Goal: Task Accomplishment & Management: Use online tool/utility

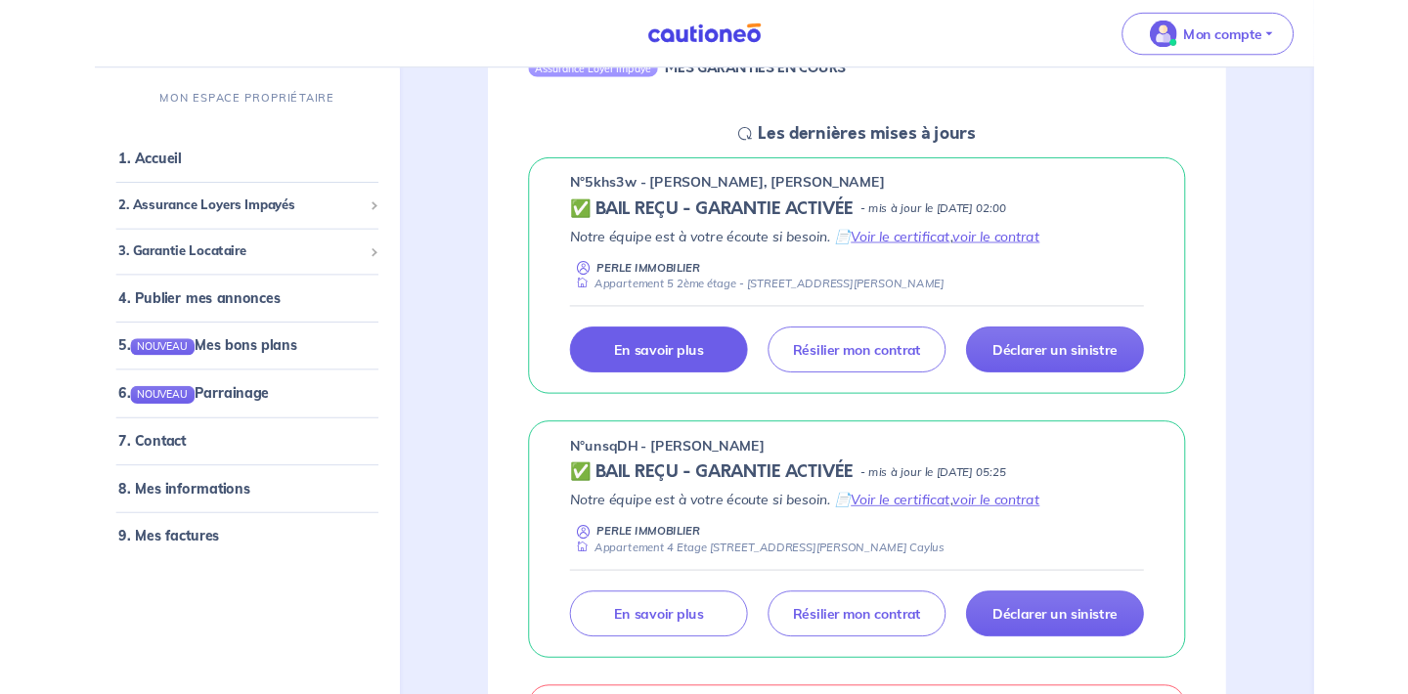
scroll to position [257, 0]
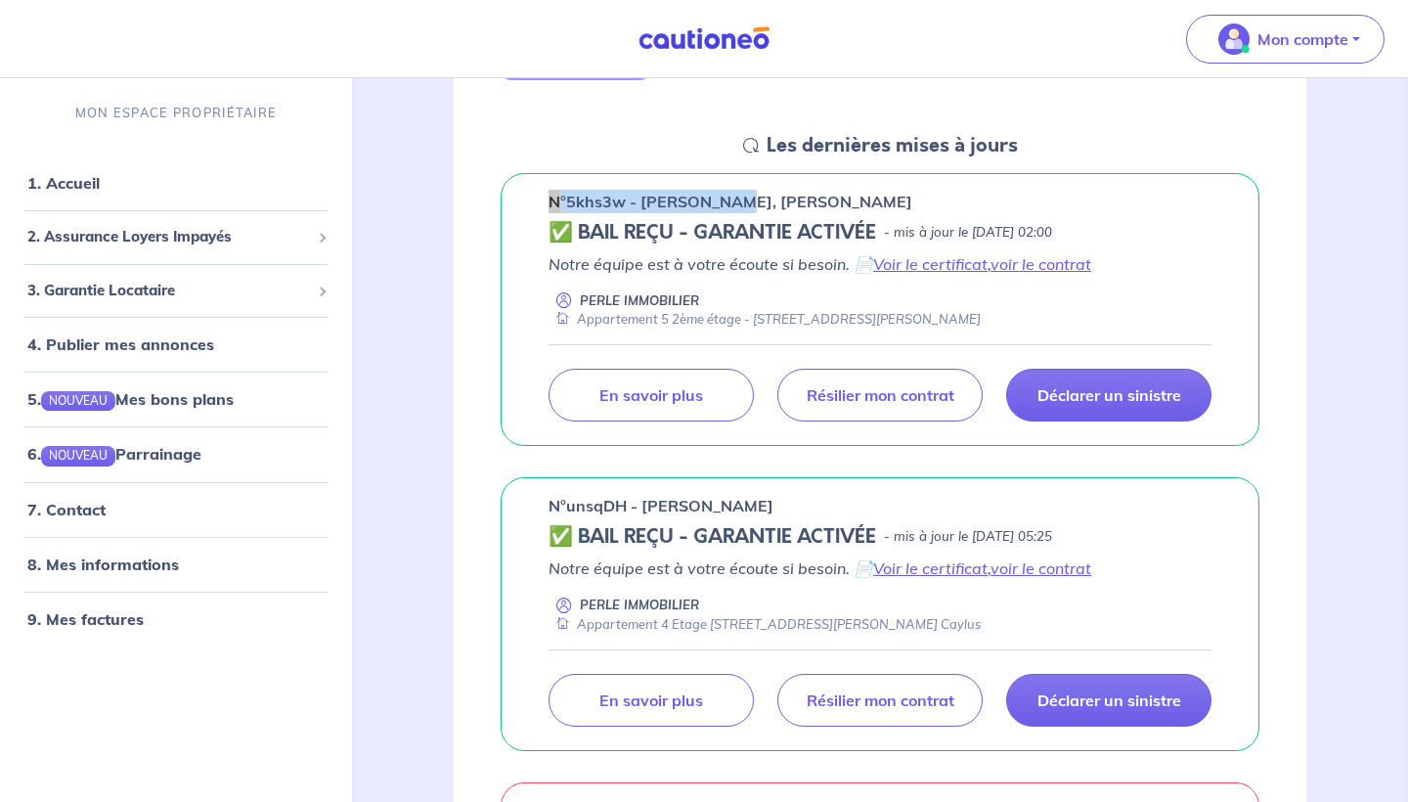
drag, startPoint x: 551, startPoint y: 202, endPoint x: 743, endPoint y: 192, distance: 192.9
click at [743, 192] on p "n°5khs3w - Patrice TROUILLET, Nathalie TROUILLET" at bounding box center [731, 201] width 364 height 23
drag, startPoint x: 952, startPoint y: 198, endPoint x: 494, endPoint y: 200, distance: 458.6
click at [494, 200] on div "n°5khs3w - Patrice TROUILLET, Nathalie TROUILLET ✅ BAIL REÇU - GARANTIE ACTIVÉE…" at bounding box center [880, 310] width 853 height 274
copy p "n°5khs3w - Patrice TROUILLET, Nathalie TROUILLE"
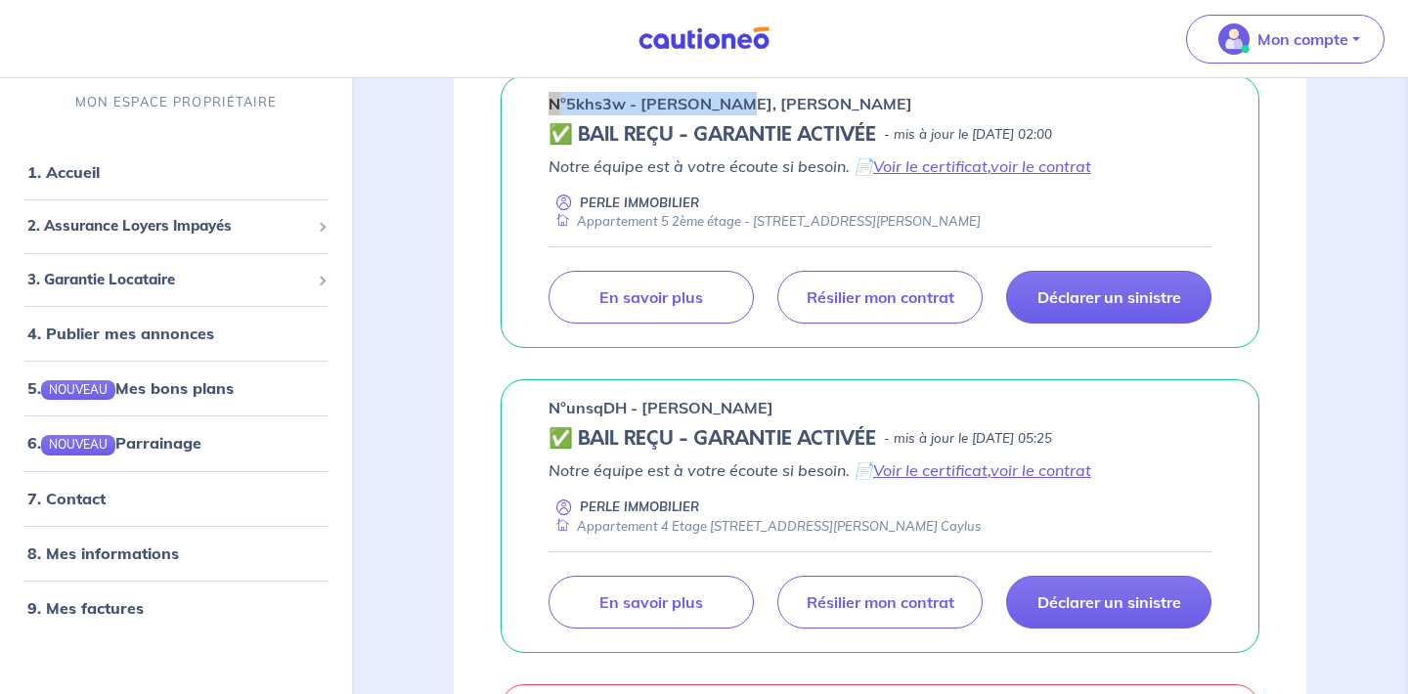
scroll to position [357, 0]
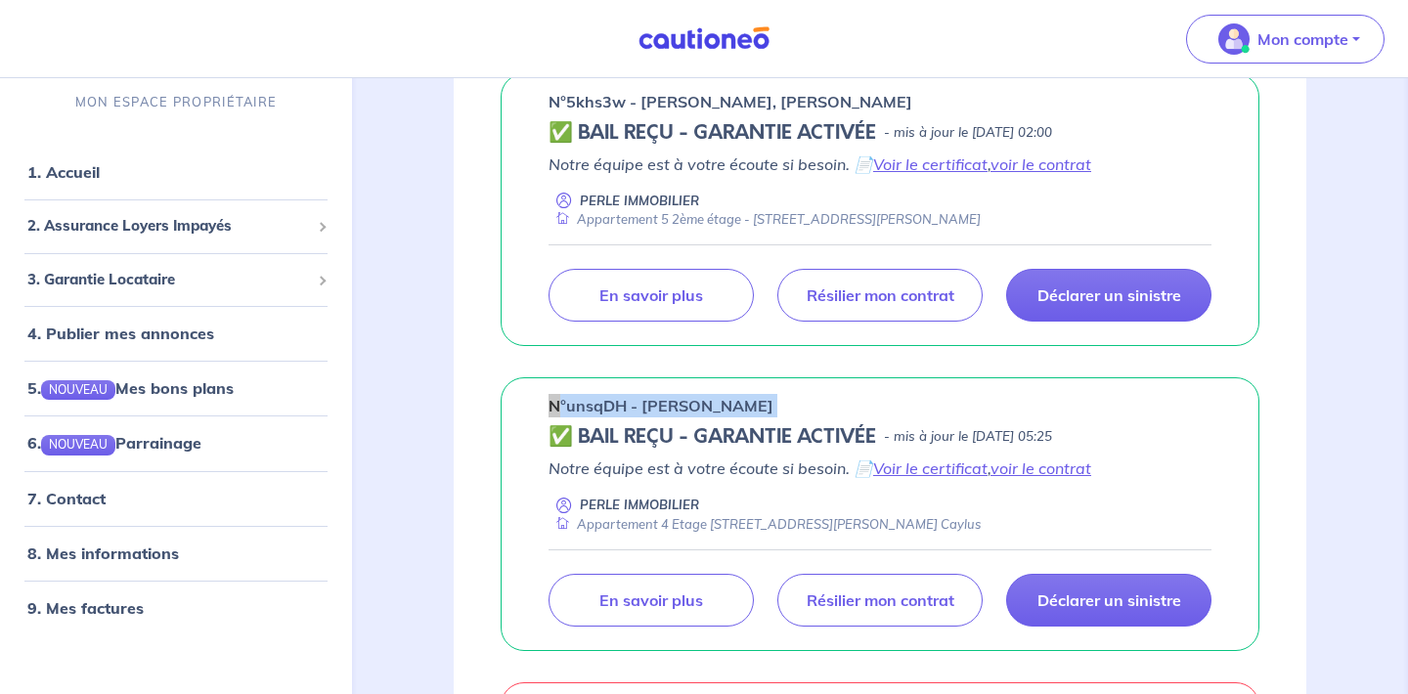
drag, startPoint x: 549, startPoint y: 407, endPoint x: 741, endPoint y: 417, distance: 192.9
click at [741, 417] on div "n°unsqDH - Mariana DE OLIVEIRA MARQUES ✅ BAIL REÇU - GARANTIE ACTIVÉE - mis à j…" at bounding box center [880, 514] width 759 height 274
click at [917, 400] on div "n°unsqDH - Mariana DE OLIVEIRA MARQUES" at bounding box center [880, 405] width 663 height 23
drag, startPoint x: 551, startPoint y: 404, endPoint x: 902, endPoint y: 393, distance: 350.2
click at [902, 394] on div "n°unsqDH - Mariana DE OLIVEIRA MARQUES" at bounding box center [880, 405] width 663 height 23
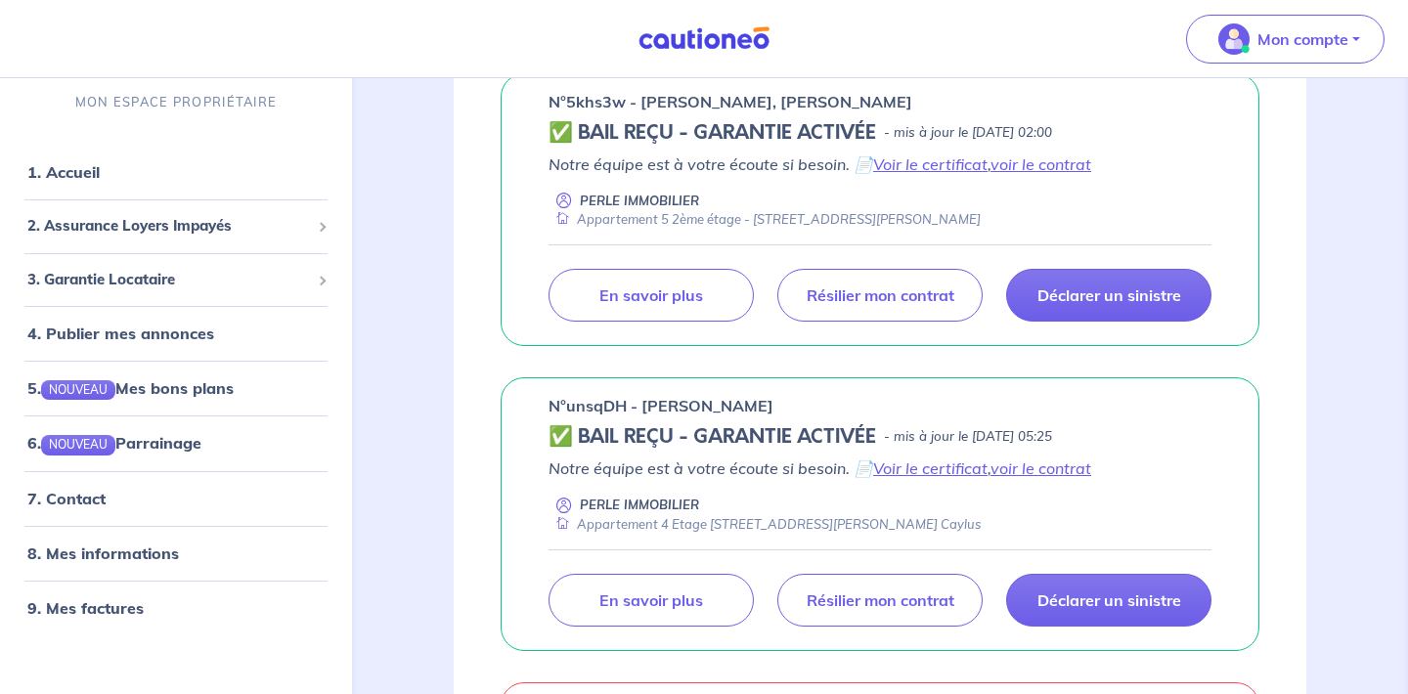
copy p "n°unsqDH - Mariana DE OLIVEIRA MARQUE"
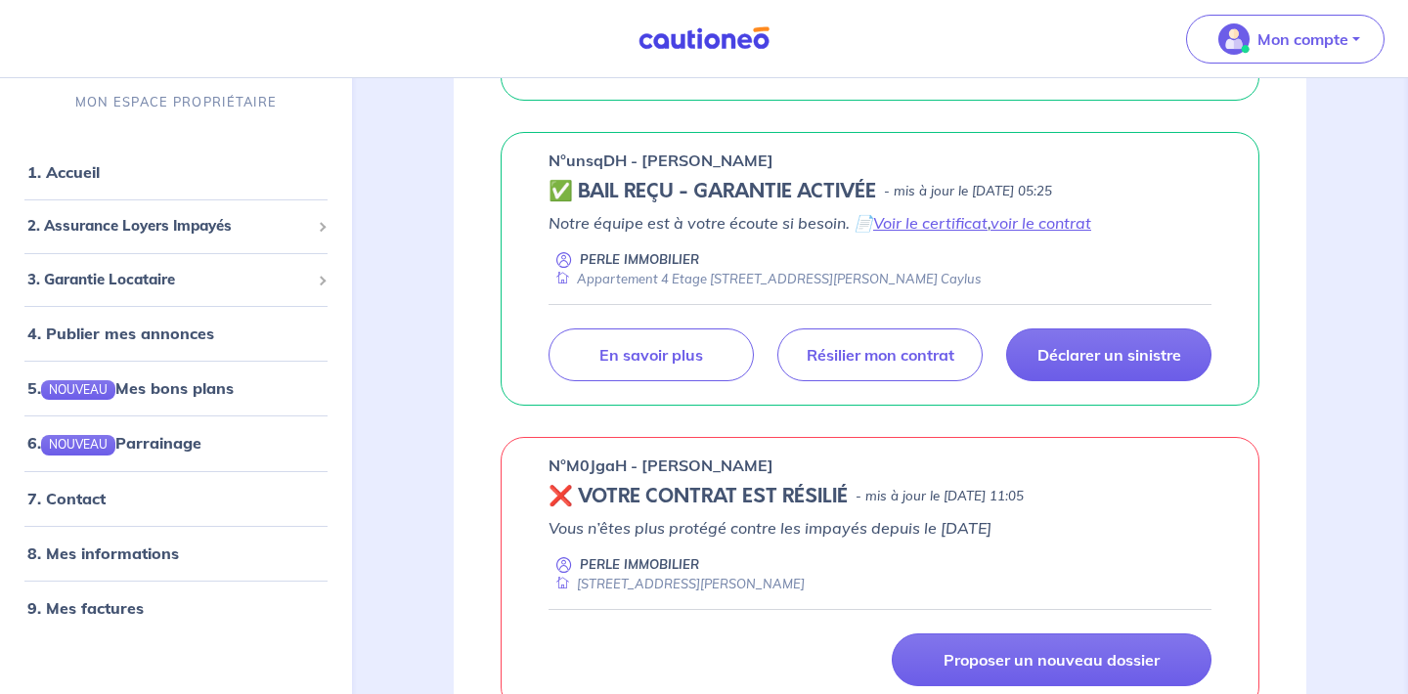
scroll to position [680, 0]
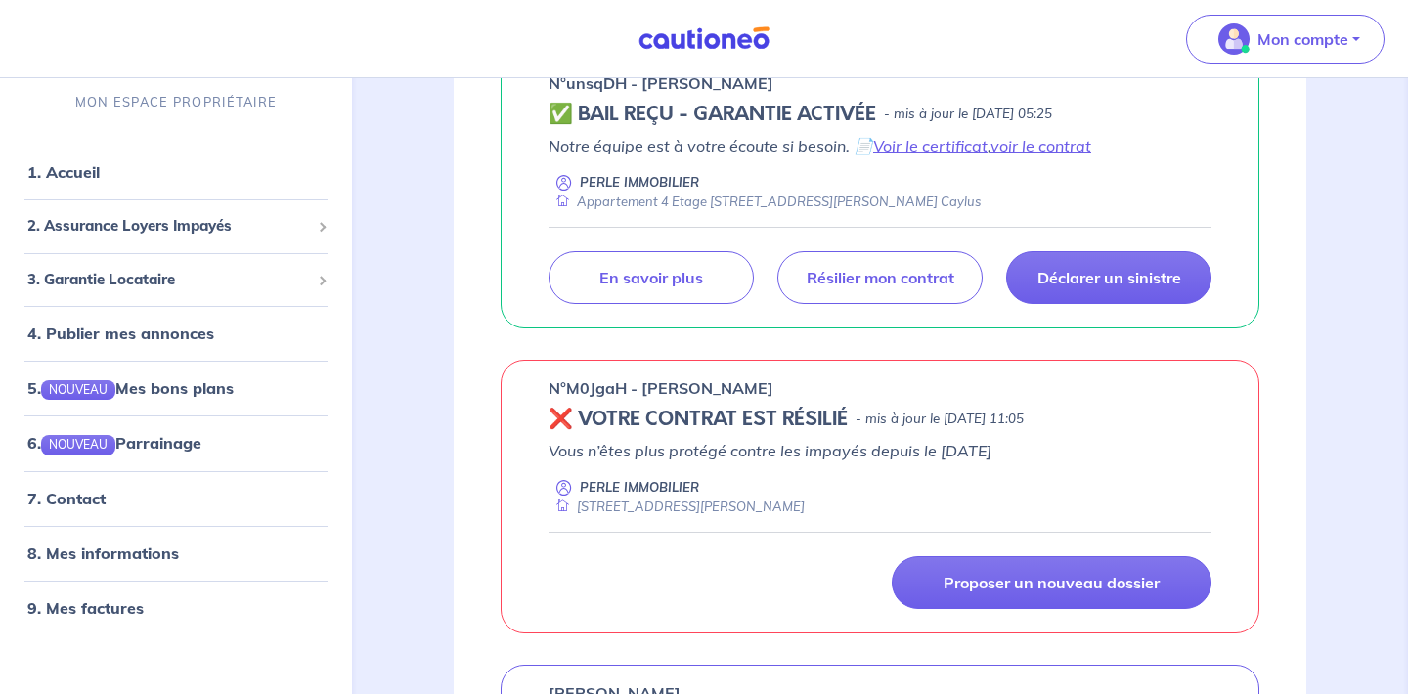
drag, startPoint x: 551, startPoint y: 389, endPoint x: 781, endPoint y: 385, distance: 230.8
click at [773, 385] on p "n°M0JgaH - Sylvaine DESAPHY" at bounding box center [661, 387] width 225 height 23
copy p "n°M0JgaH - Sylvaine DESAPH"
click at [61, 169] on link "1. Accueil" at bounding box center [62, 172] width 71 height 20
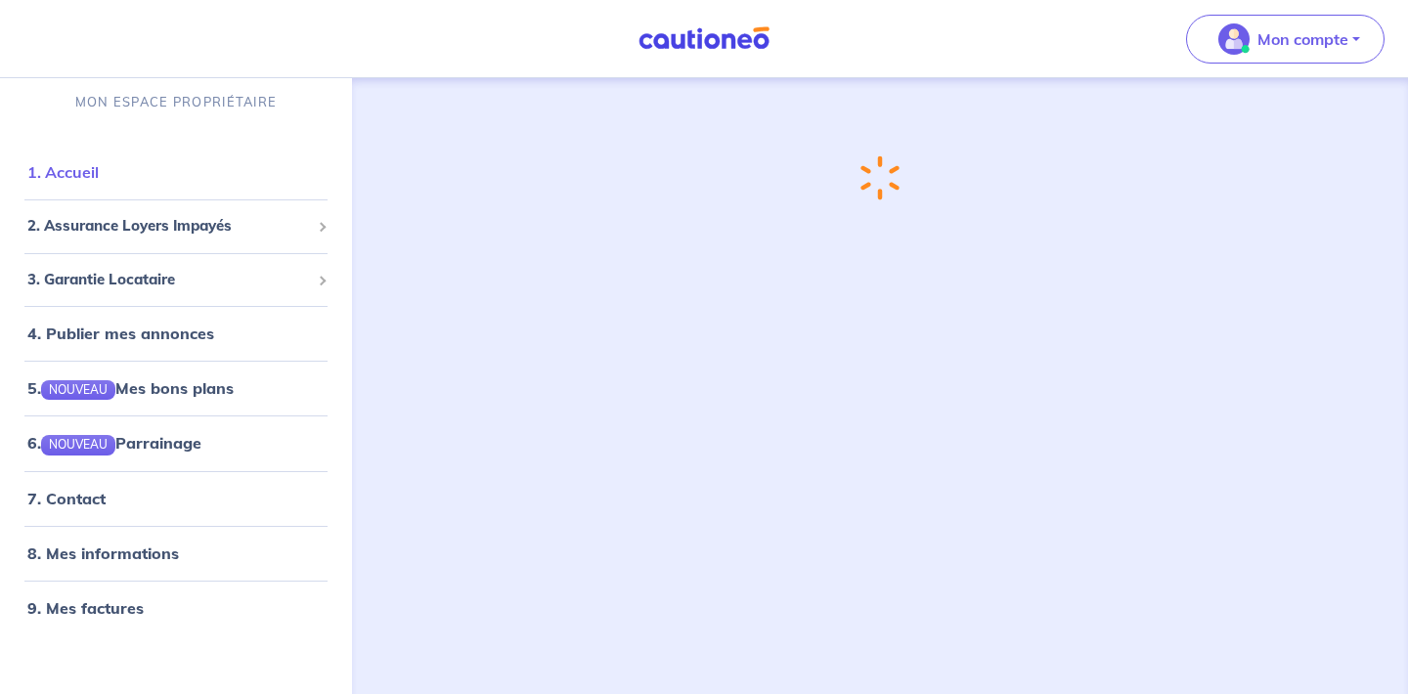
scroll to position [0, 0]
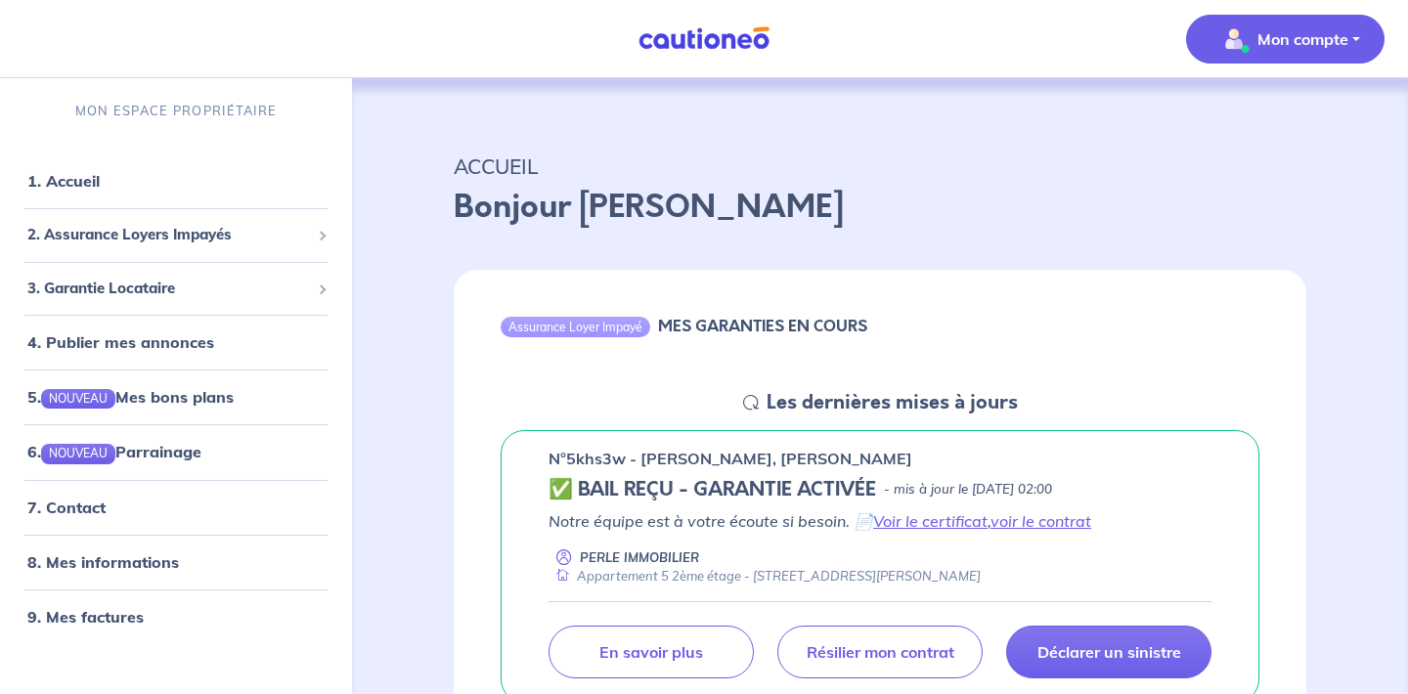
click at [1287, 41] on p "Mon compte" at bounding box center [1302, 38] width 91 height 23
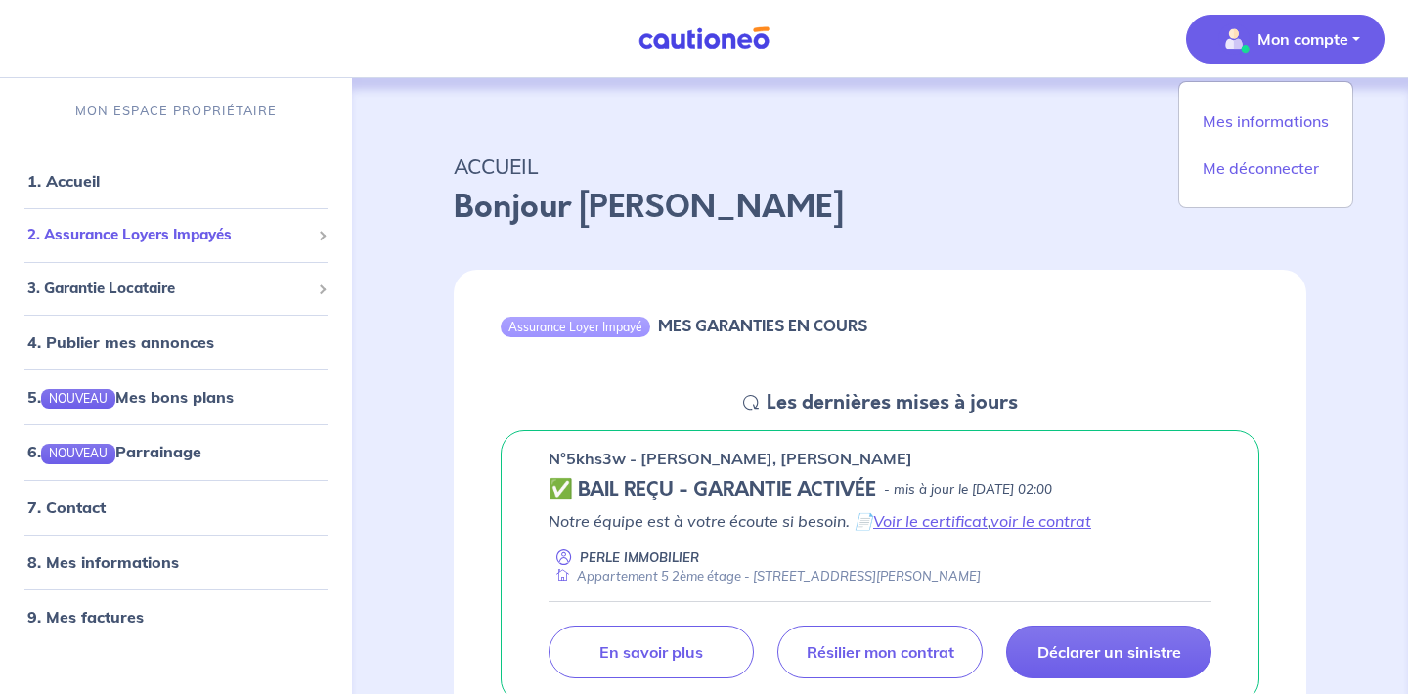
click at [171, 236] on span "2. Assurance Loyers Impayés" at bounding box center [168, 235] width 283 height 22
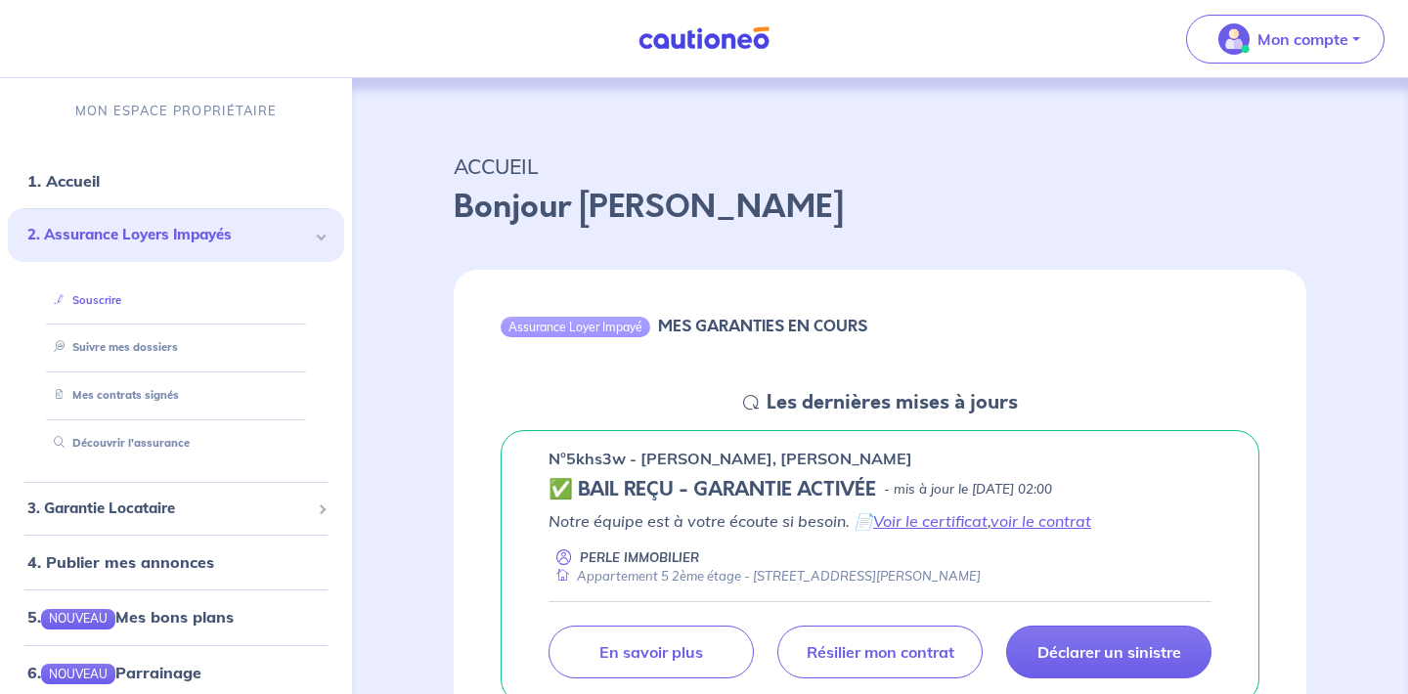
click at [121, 306] on link "Souscrire" at bounding box center [83, 300] width 75 height 14
click at [73, 512] on span "3. Garantie Locataire" at bounding box center [168, 509] width 283 height 22
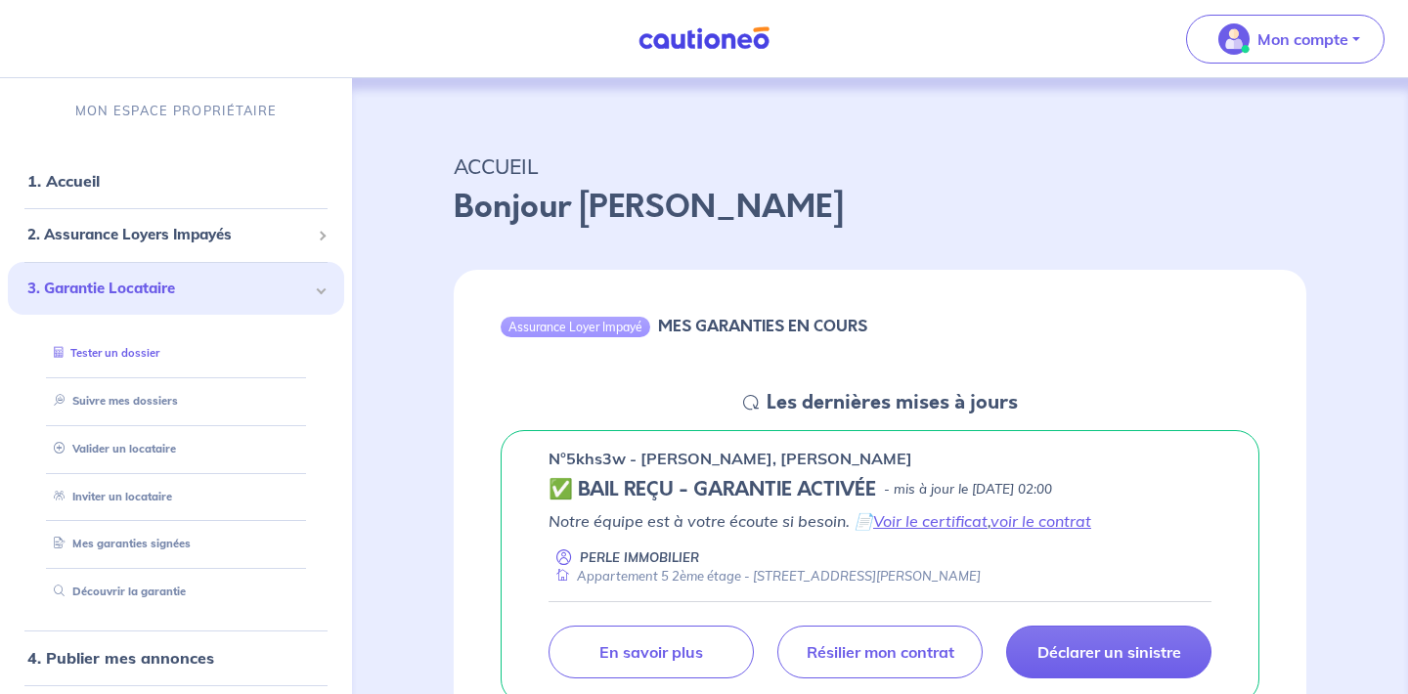
click at [126, 360] on link "Tester un dossier" at bounding box center [102, 353] width 113 height 14
click at [99, 217] on div "2. Assurance Loyers Impayés" at bounding box center [176, 235] width 336 height 38
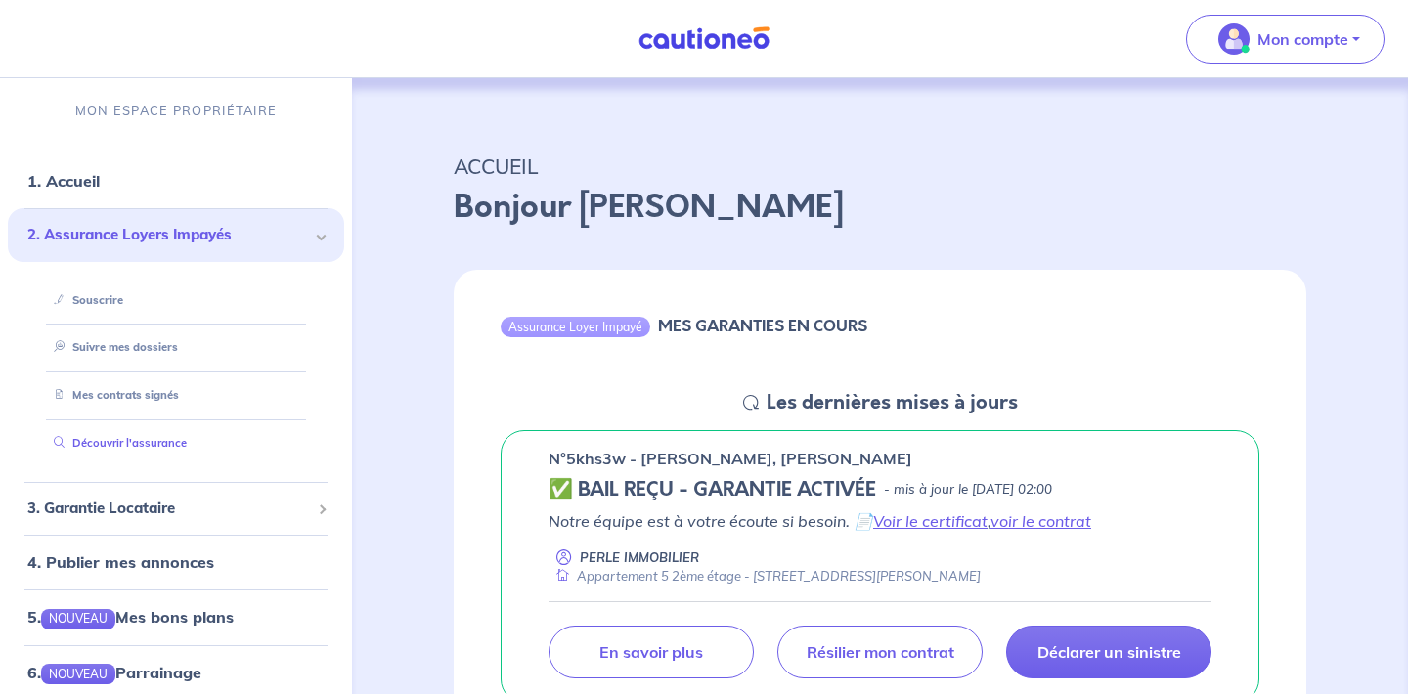
click at [90, 436] on link "Découvrir l'assurance" at bounding box center [116, 443] width 141 height 14
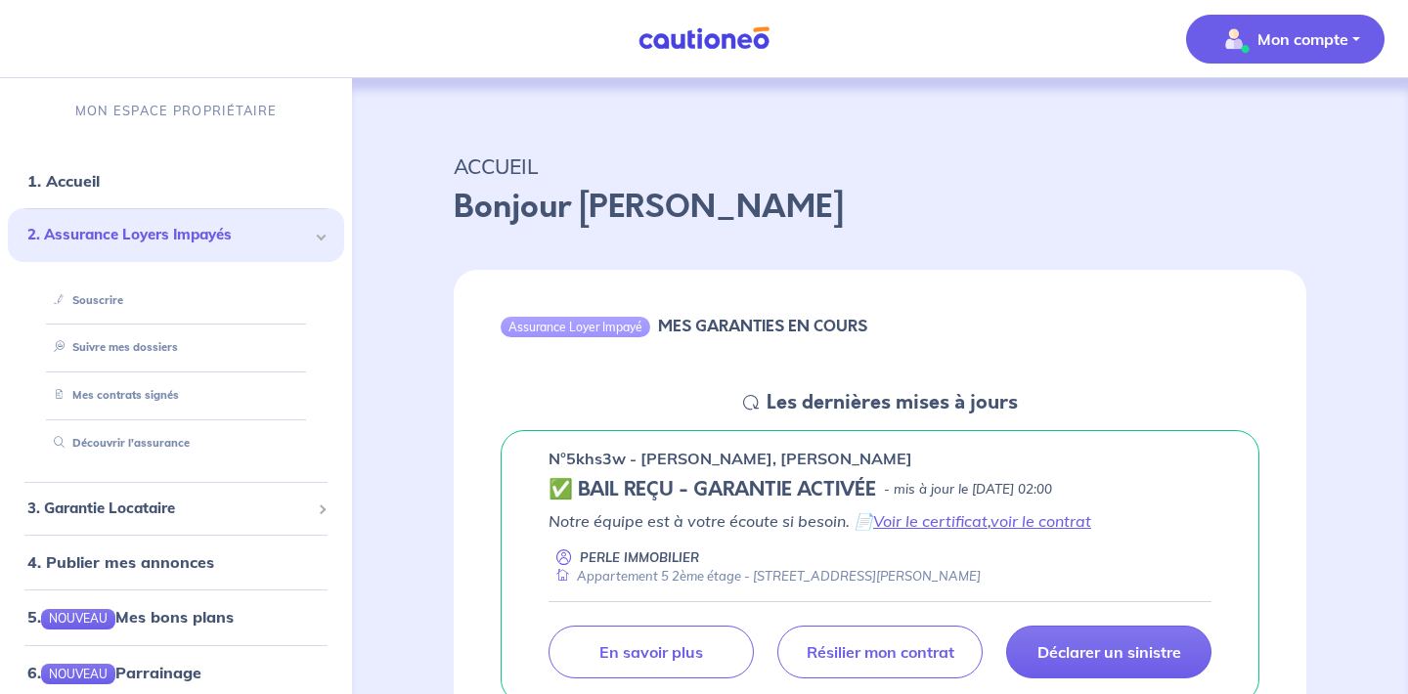
click at [1300, 23] on span "Mon compte" at bounding box center [1280, 38] width 138 height 31
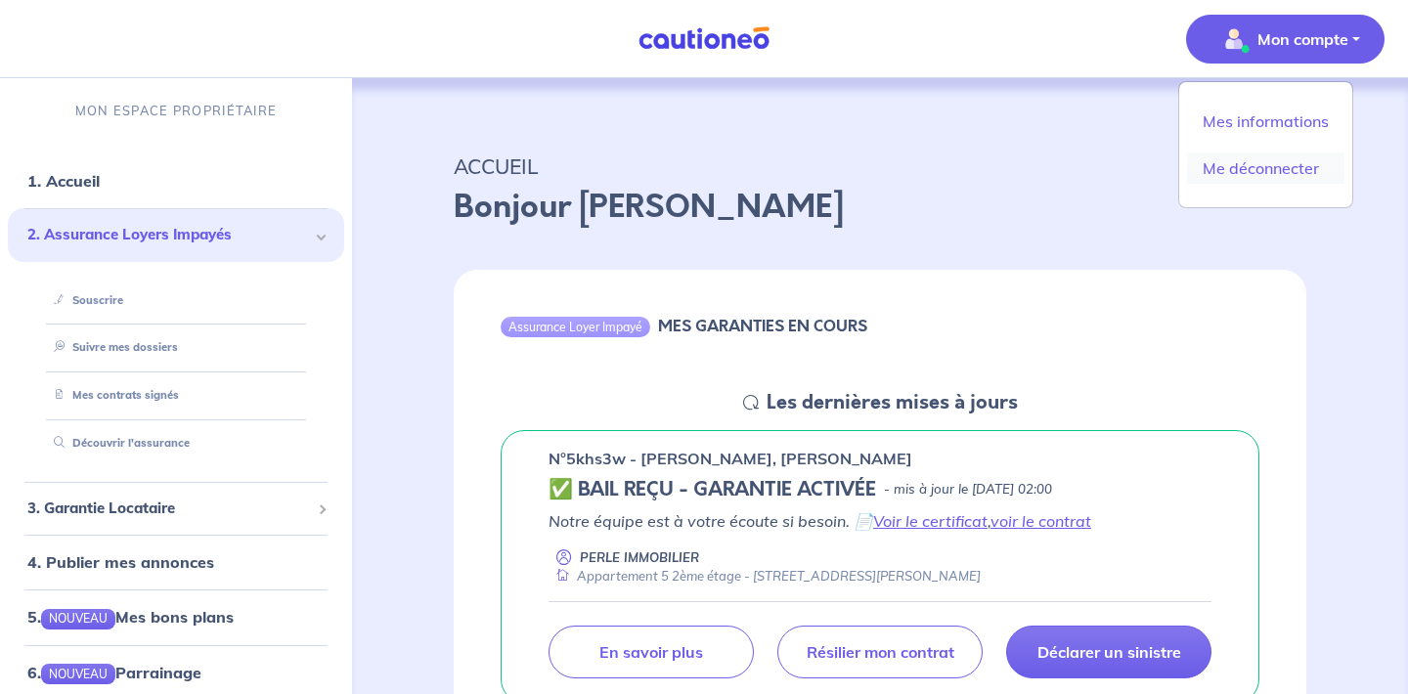
click at [1255, 170] on link "Me déconnecter" at bounding box center [1265, 168] width 157 height 31
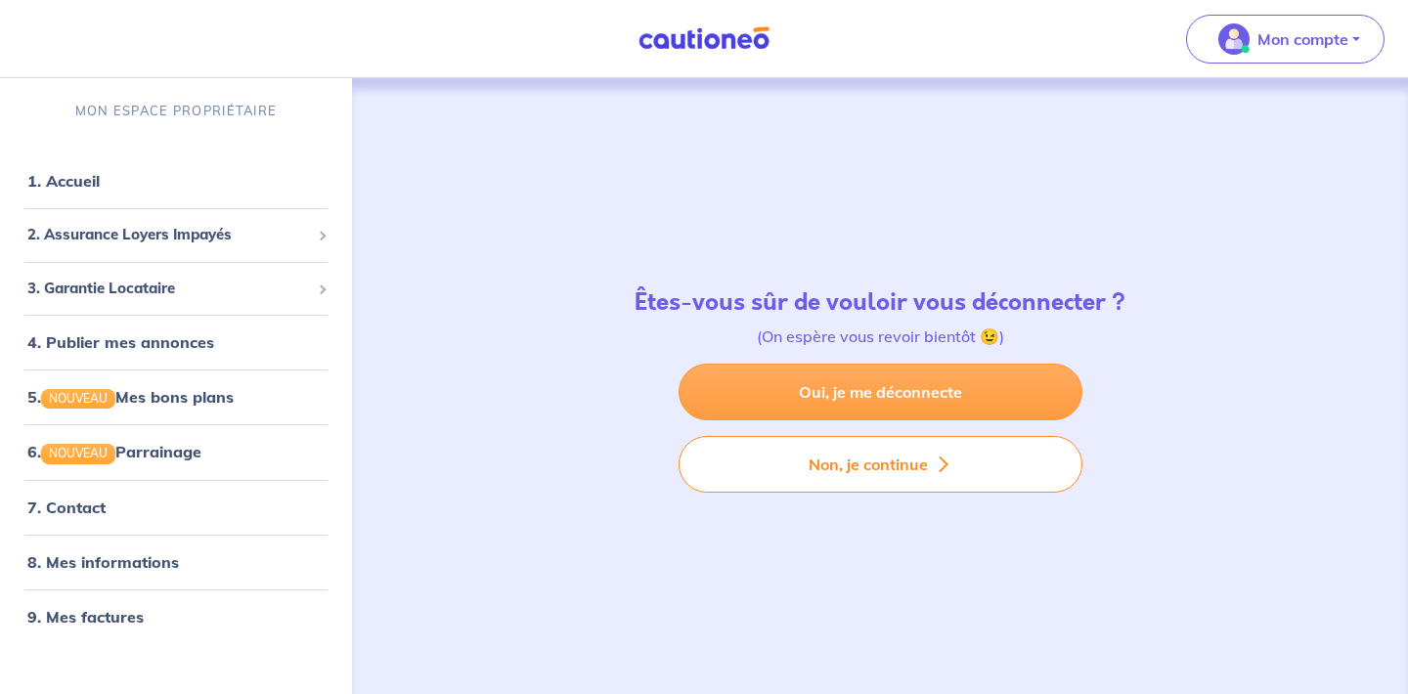
click at [931, 410] on link "Oui, je me déconnecte" at bounding box center [881, 392] width 404 height 57
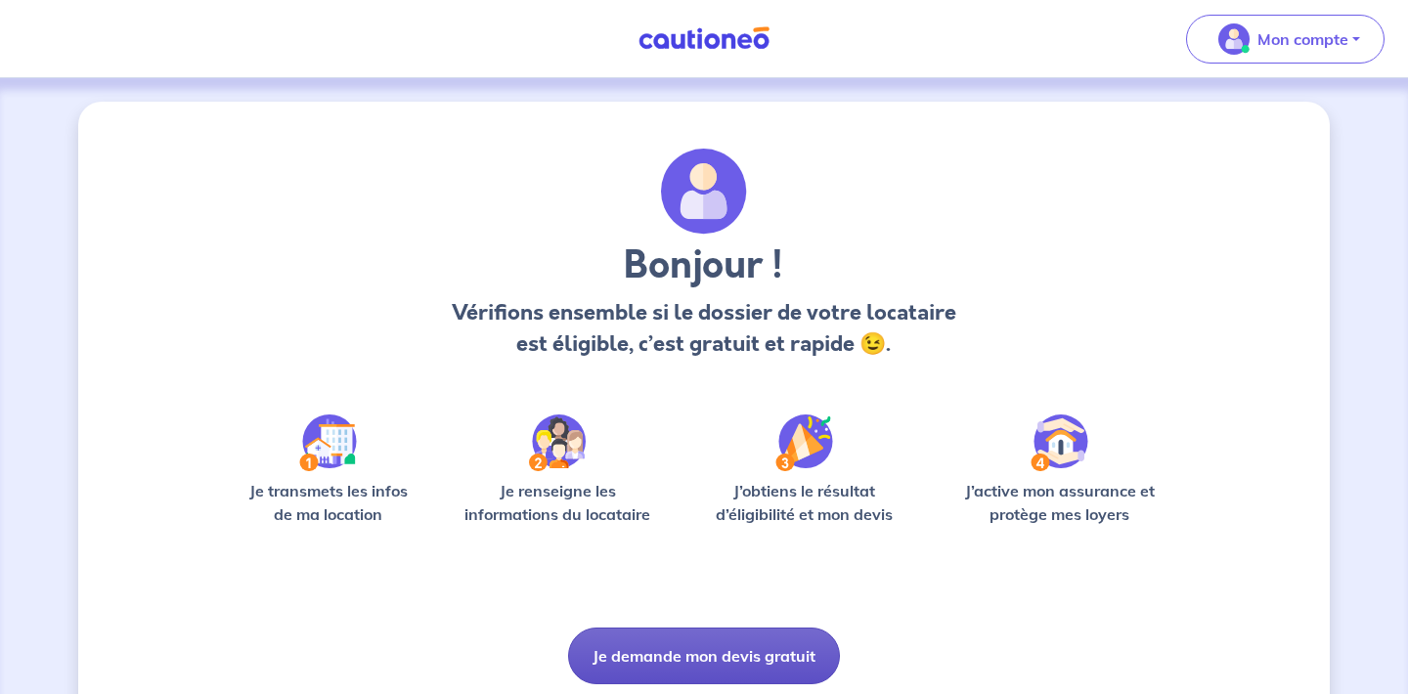
click at [638, 655] on button "Je demande mon devis gratuit" at bounding box center [704, 656] width 272 height 57
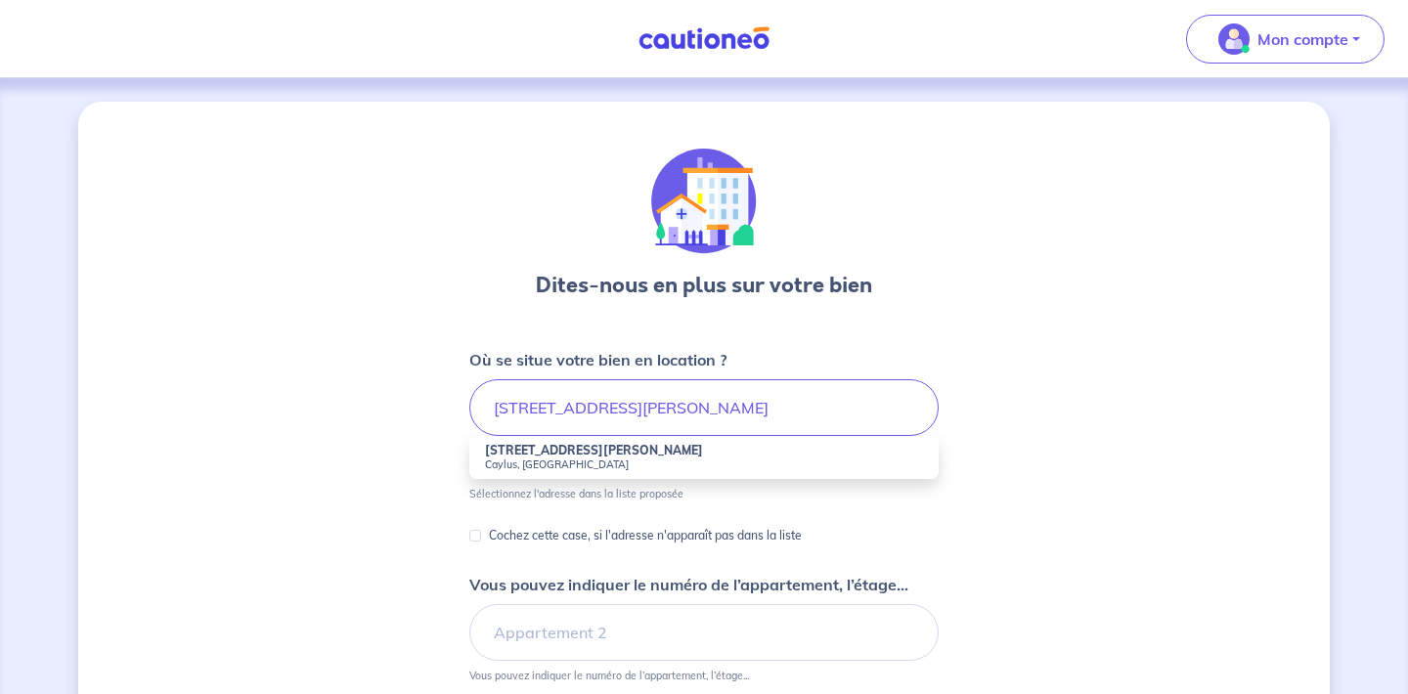
click at [585, 455] on strong "[STREET_ADDRESS][PERSON_NAME]" at bounding box center [594, 450] width 218 height 15
type input "[STREET_ADDRESS][PERSON_NAME]"
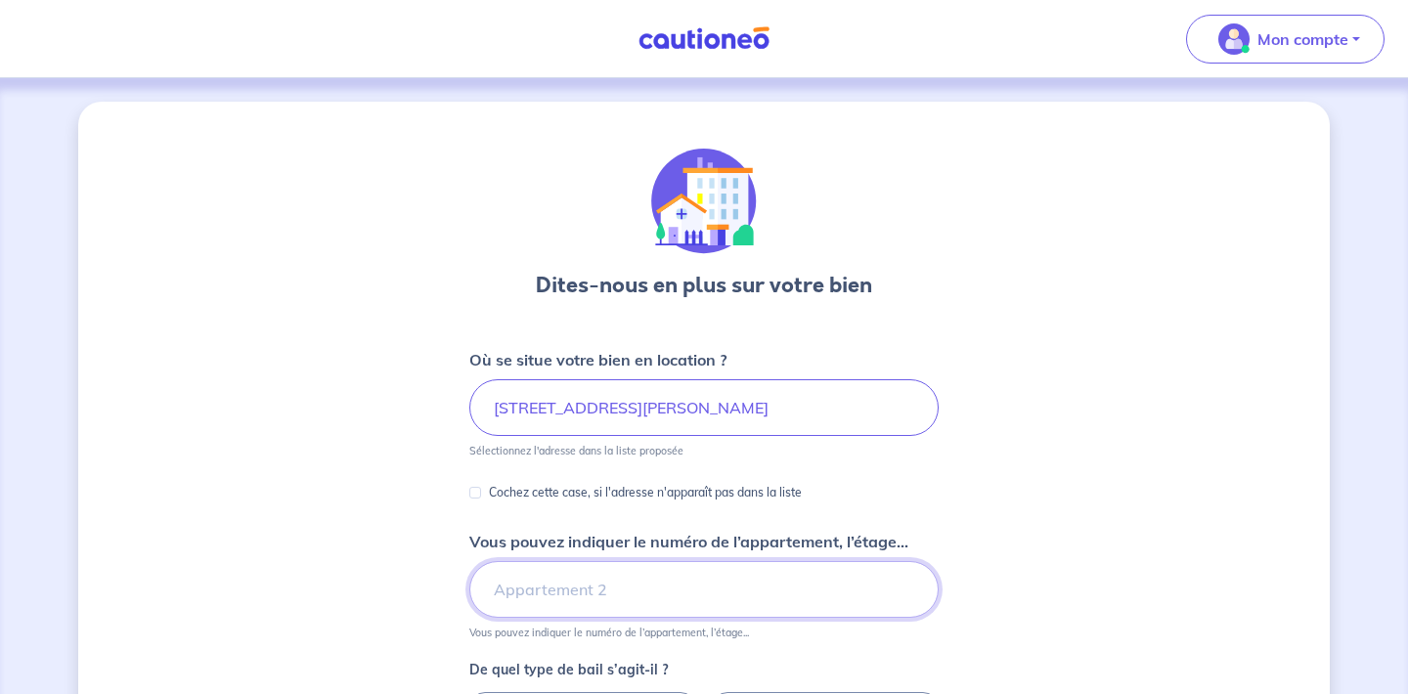
click at [555, 584] on input "Vous pouvez indiquer le numéro de l’appartement, l’étage..." at bounding box center [703, 589] width 469 height 57
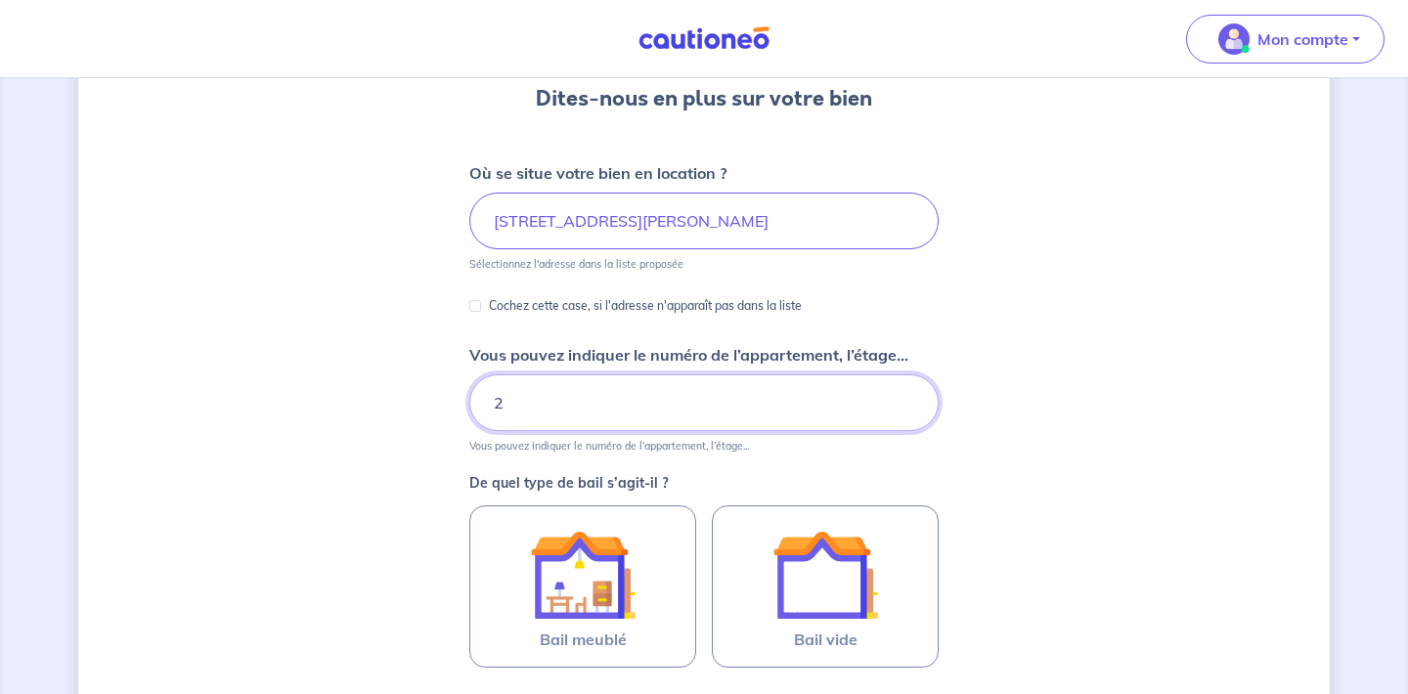
scroll to position [189, 0]
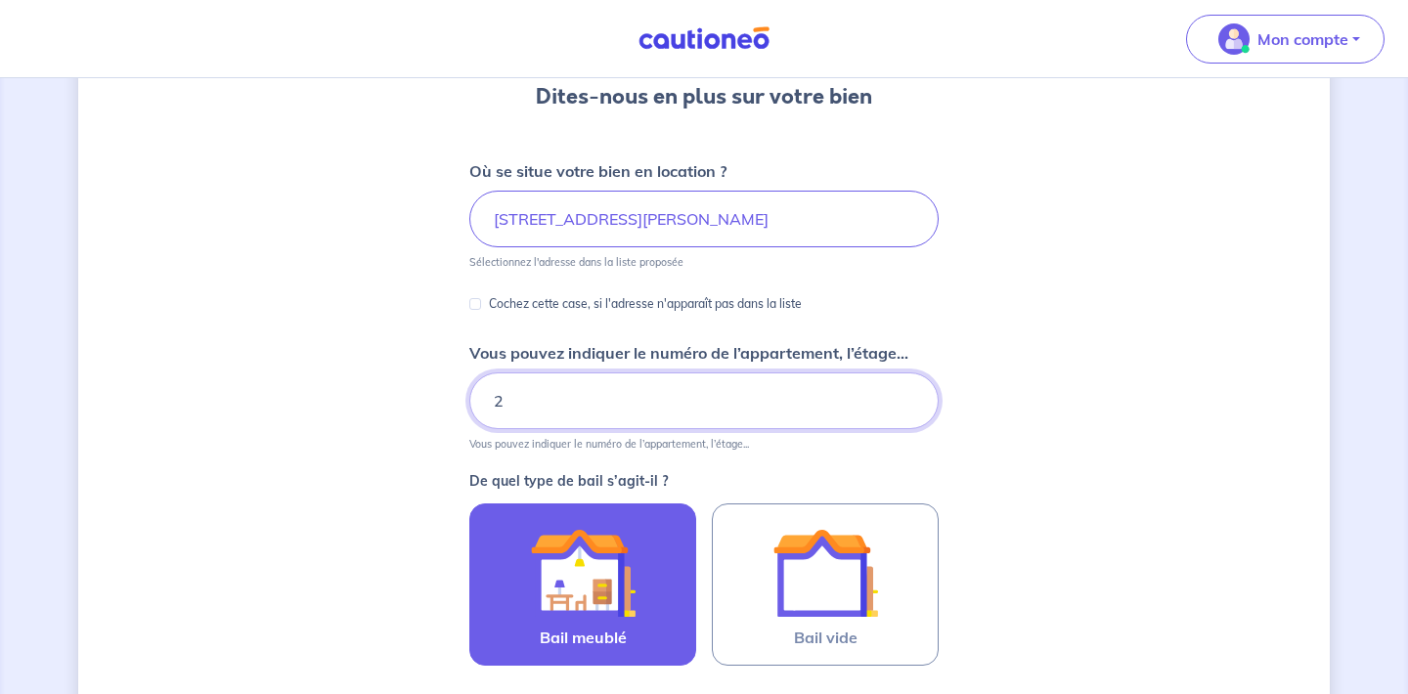
type input "2"
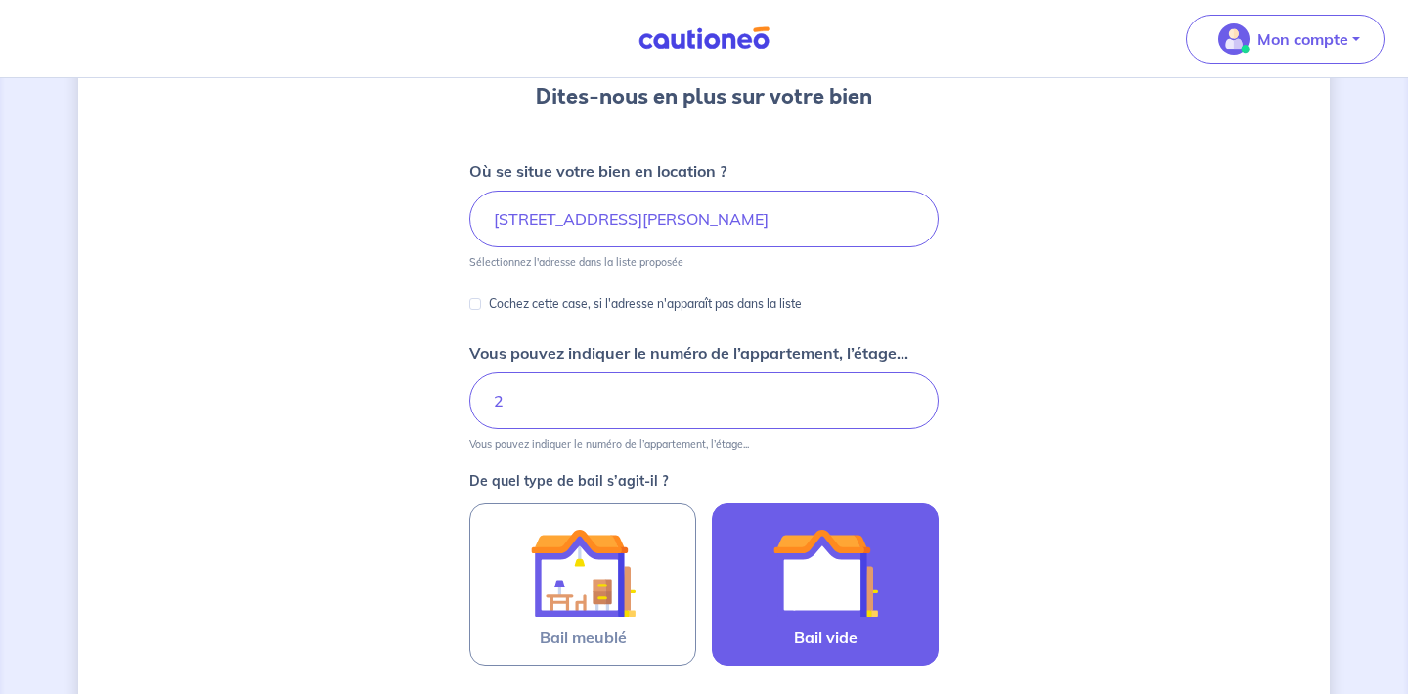
click at [848, 584] on img at bounding box center [825, 573] width 106 height 106
click at [0, 0] on input "Bail vide" at bounding box center [0, 0] width 0 height 0
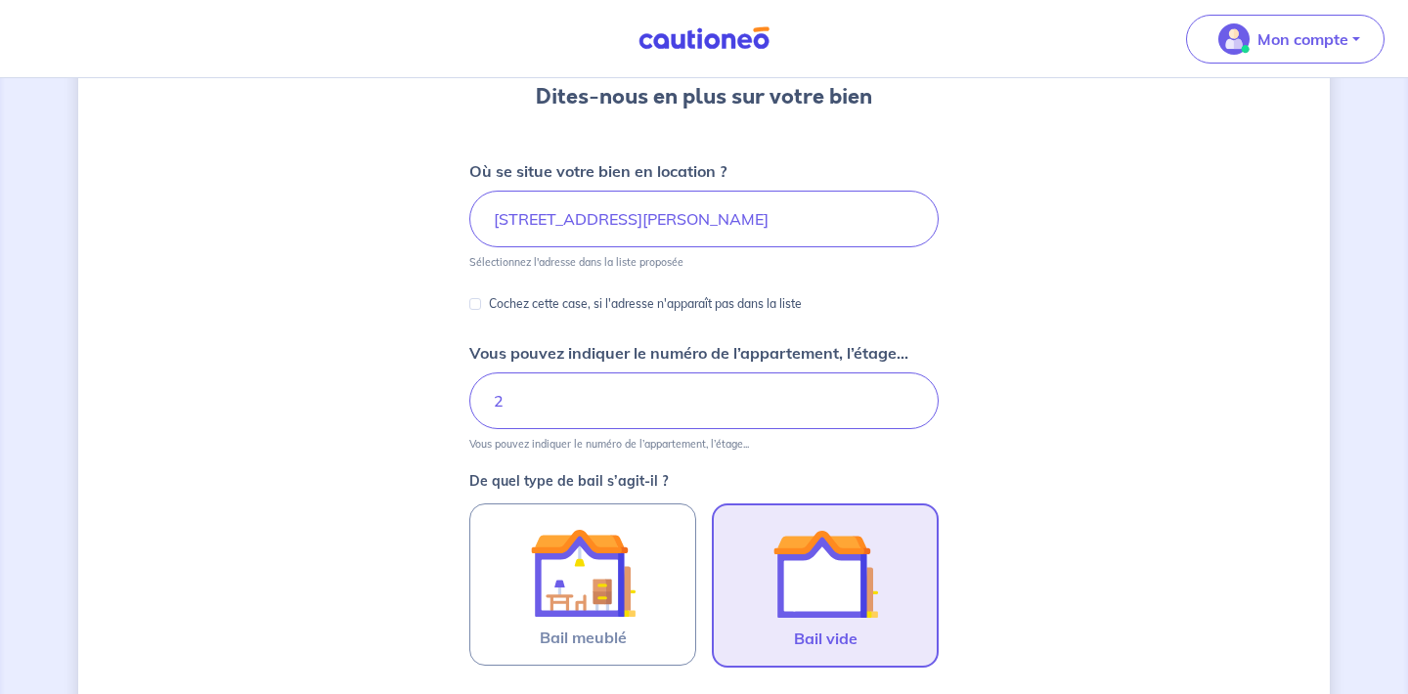
click at [836, 585] on img at bounding box center [825, 574] width 106 height 106
click at [0, 0] on input "Bail vide" at bounding box center [0, 0] width 0 height 0
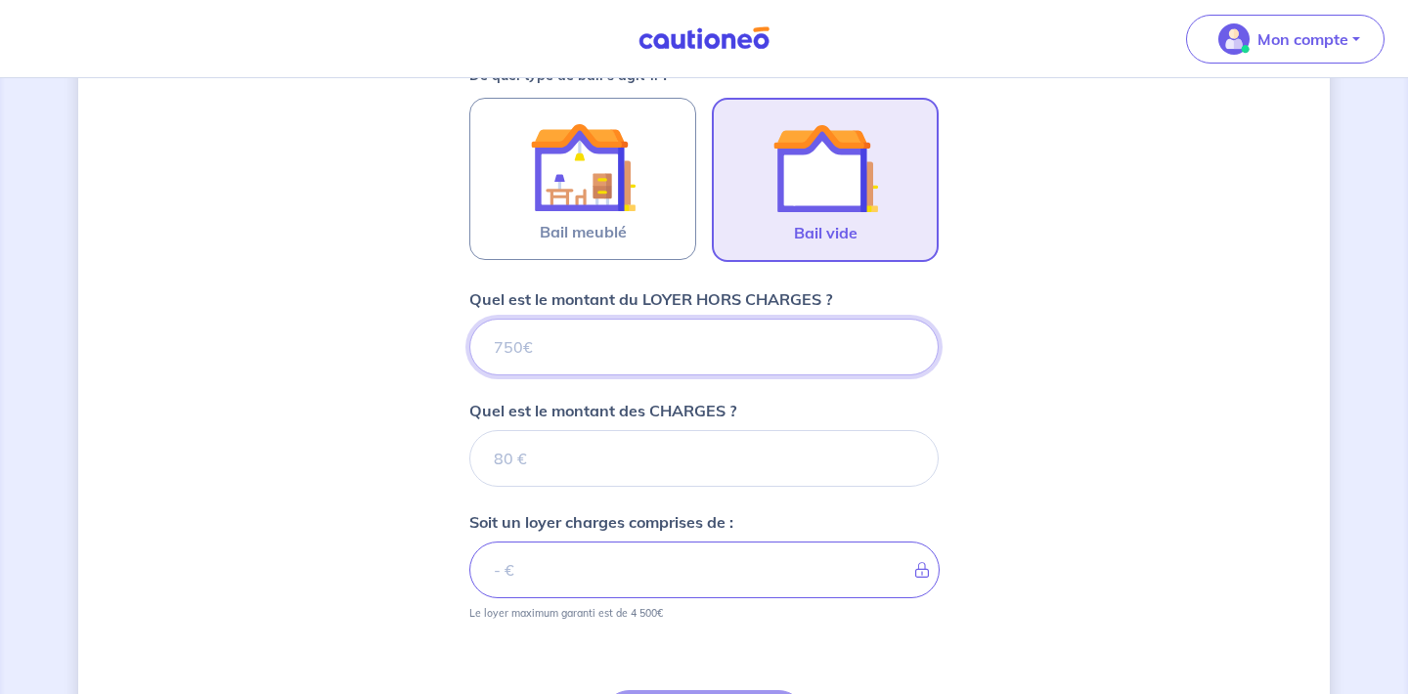
type input "6"
type input "600"
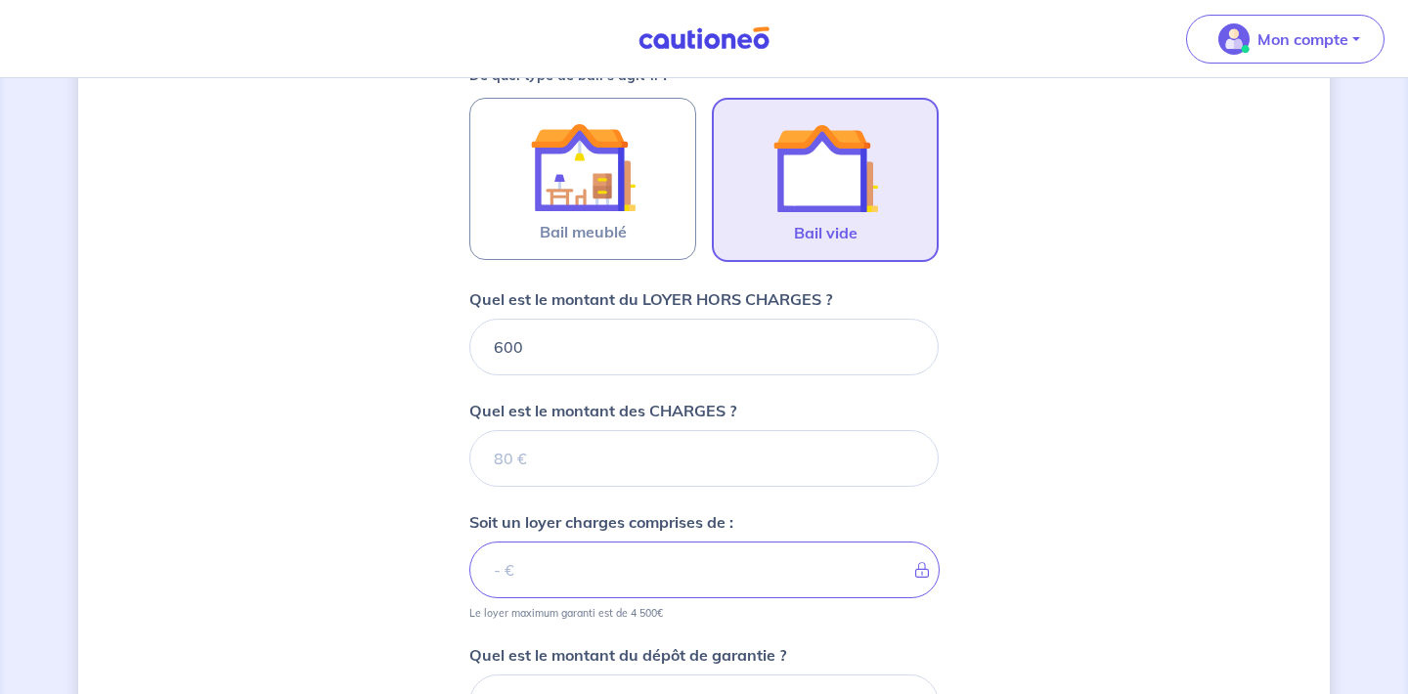
scroll to position [580, 0]
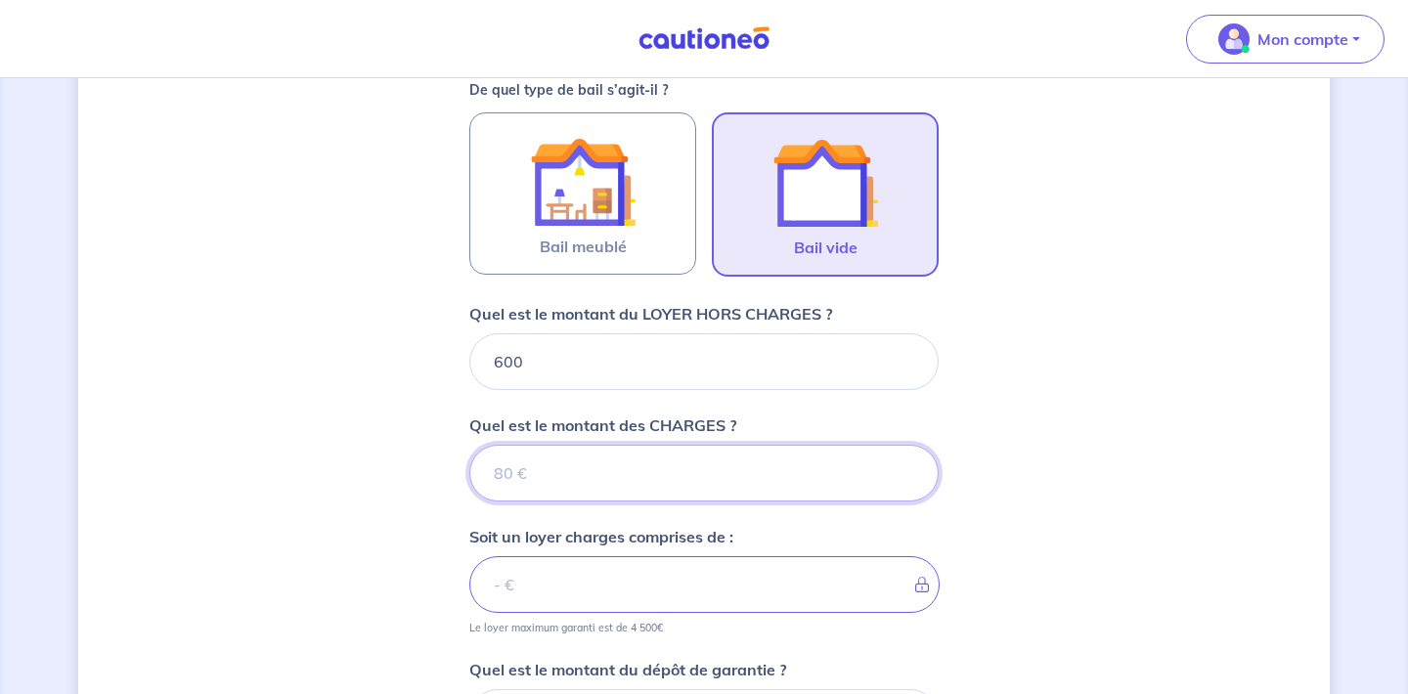
type input "3"
type input "603"
type input "30"
type input "630"
type input "30"
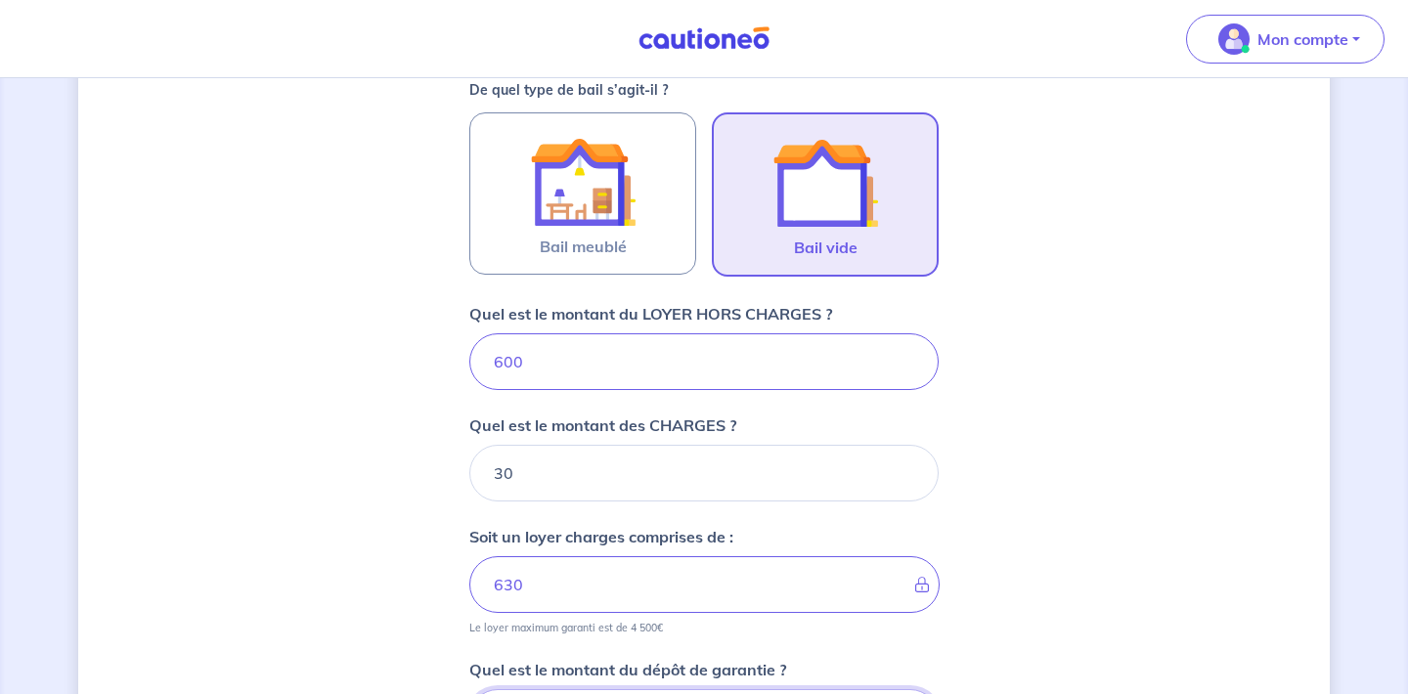
scroll to position [947, 0]
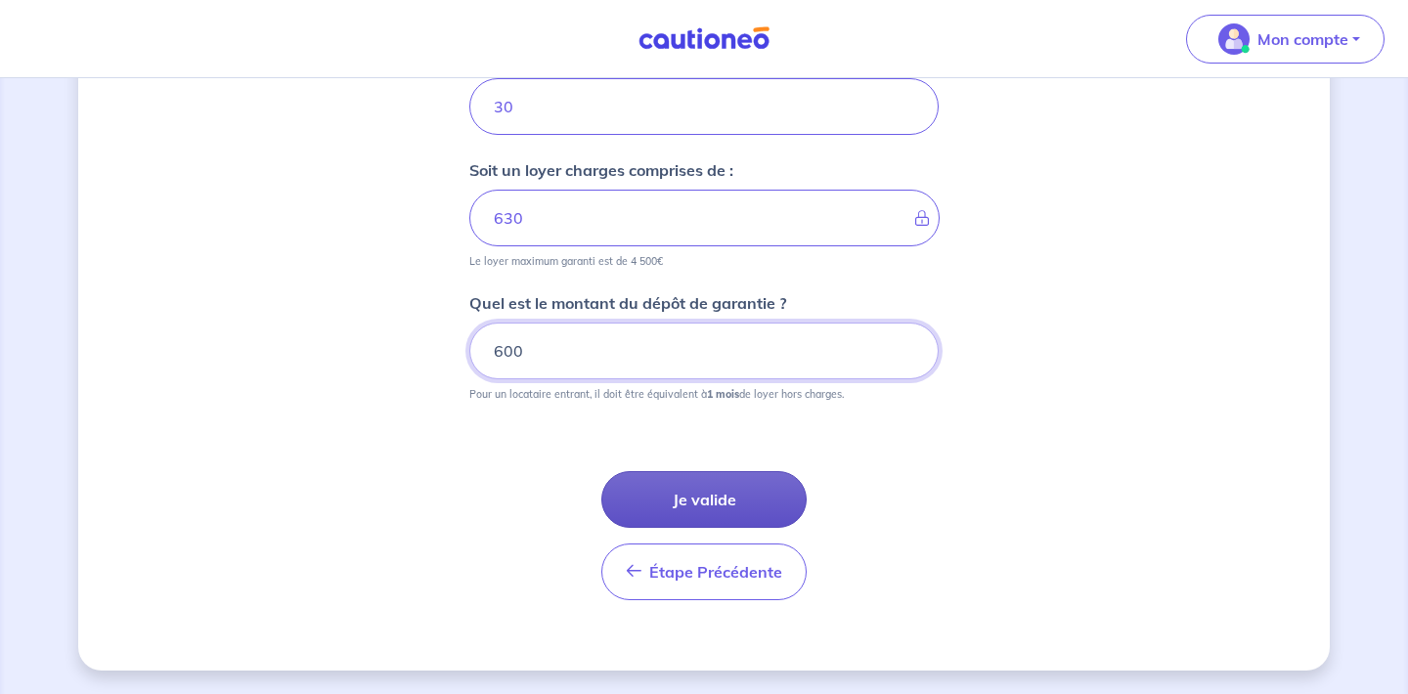
type input "600"
click at [745, 479] on button "Je valide" at bounding box center [703, 499] width 205 height 57
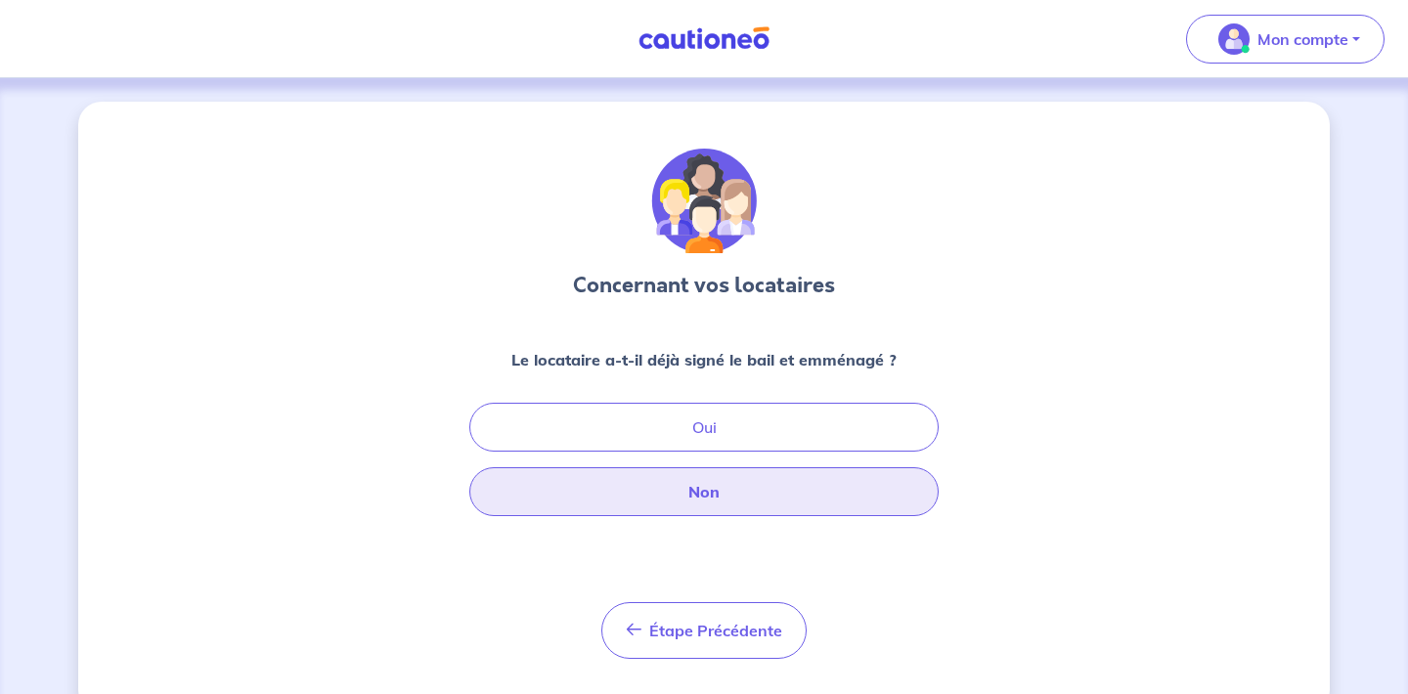
click at [711, 488] on button "Non" at bounding box center [703, 491] width 469 height 49
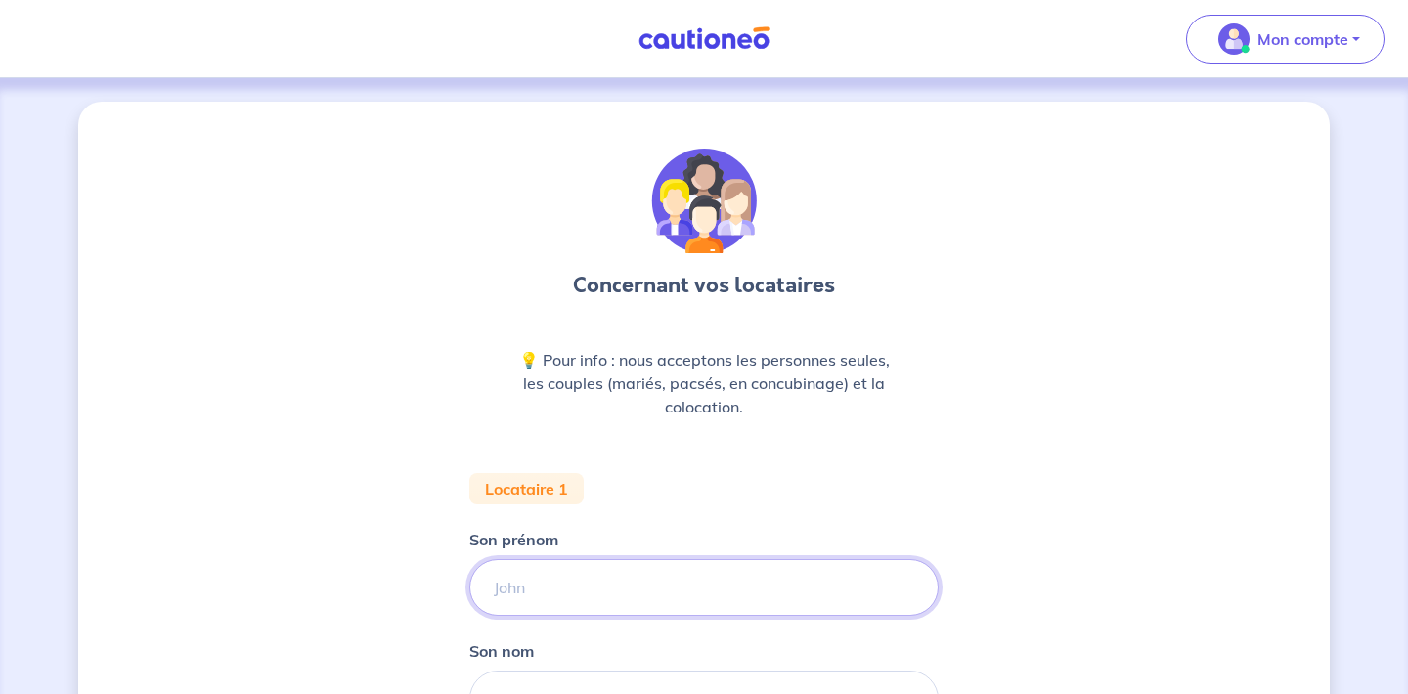
click at [605, 595] on input "Son prénom" at bounding box center [703, 587] width 469 height 57
type input "[PERSON_NAME]"
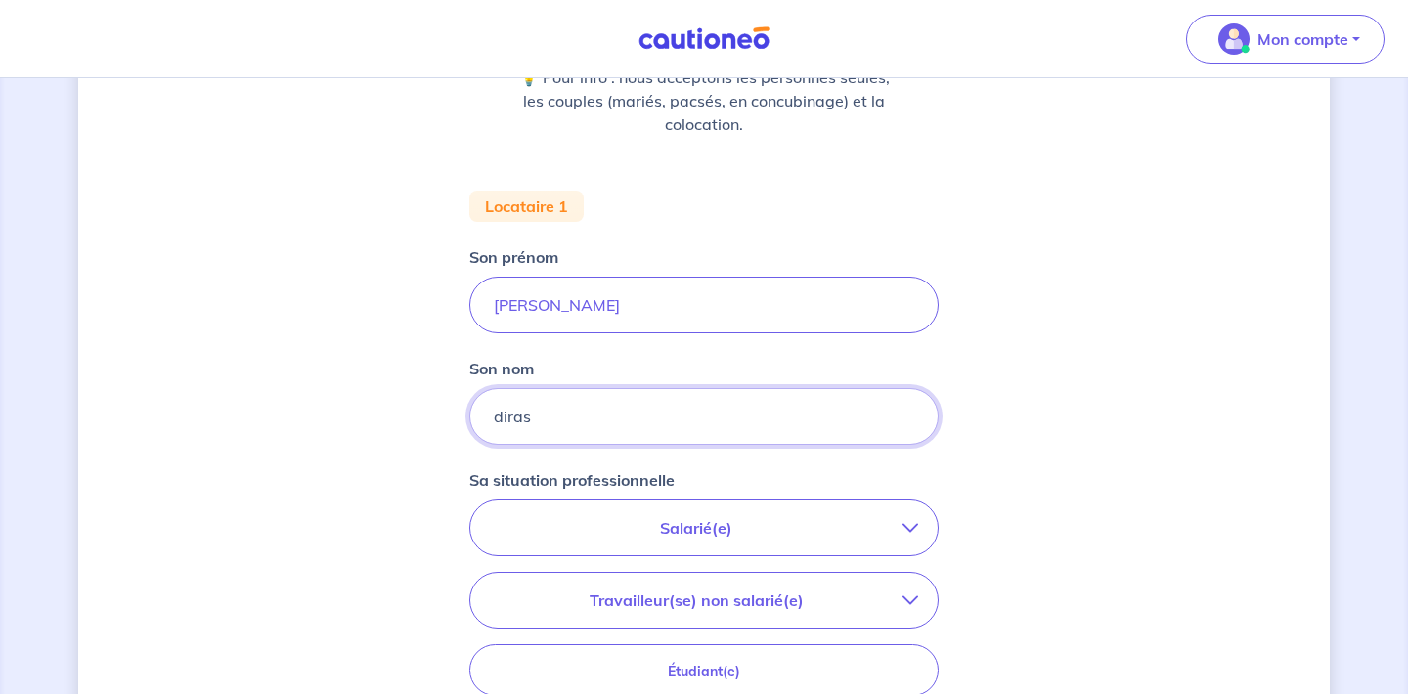
scroll to position [310, 0]
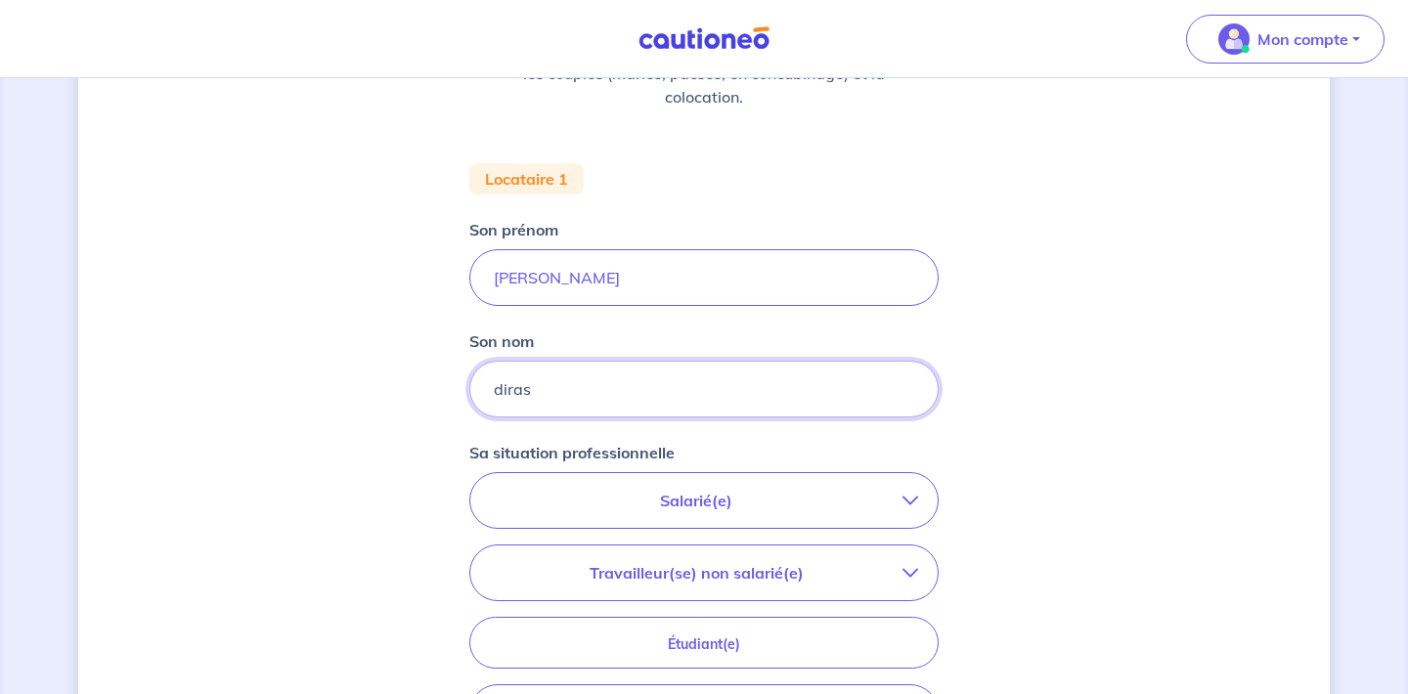
type input "diras"
click at [661, 503] on p "Salarié(e)" at bounding box center [696, 500] width 413 height 23
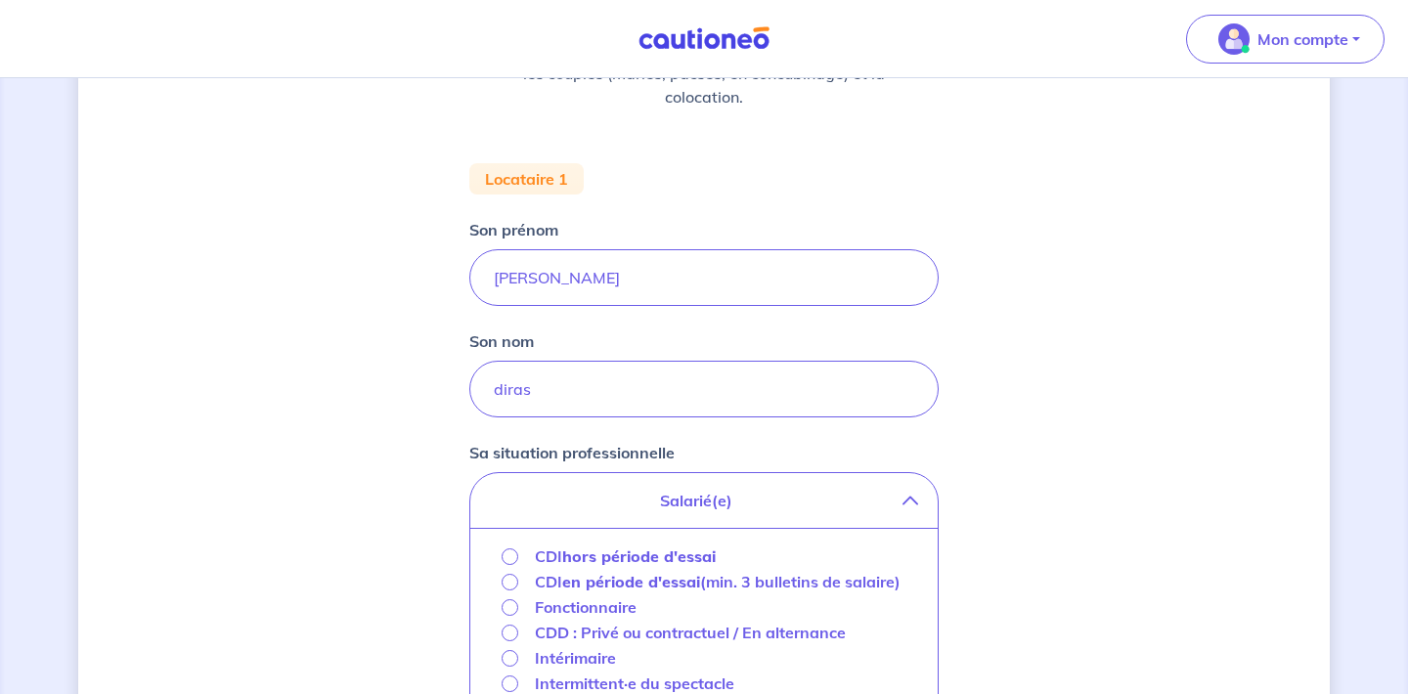
click at [628, 555] on strong "hors période d'essai" at bounding box center [639, 557] width 154 height 20
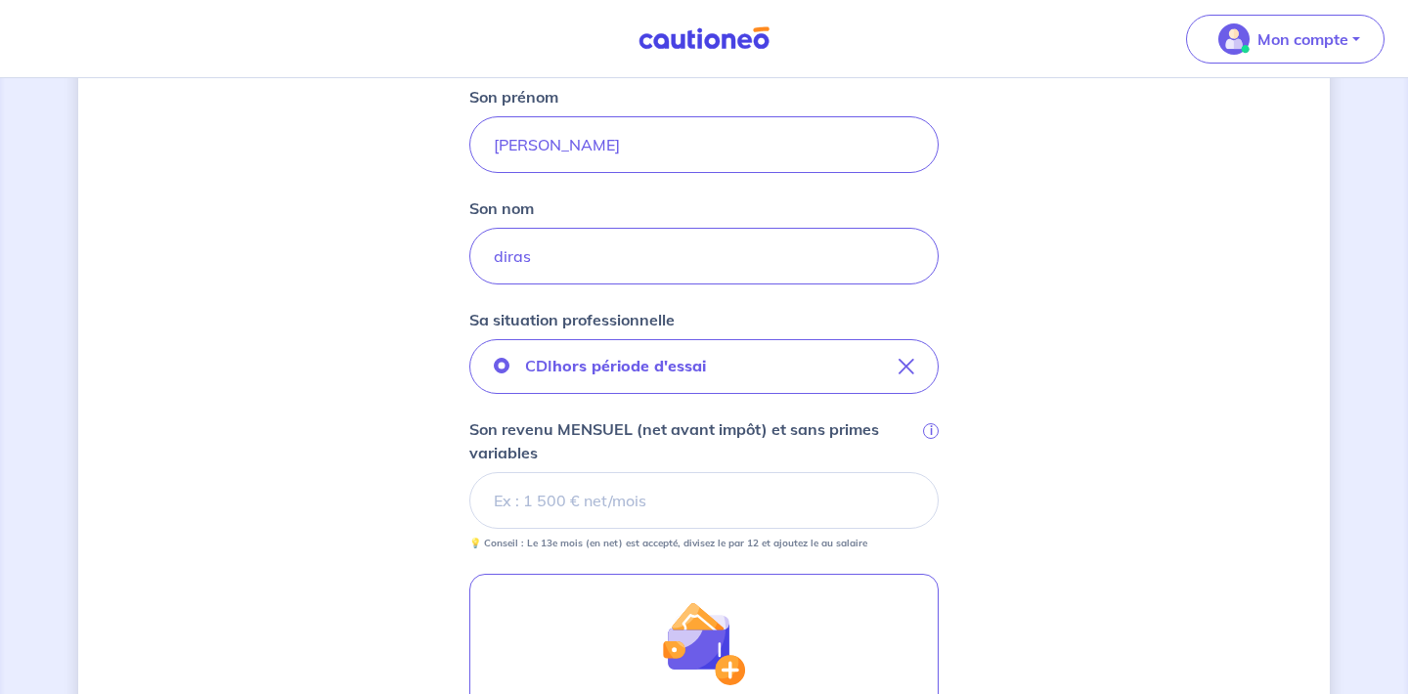
scroll to position [442, 0]
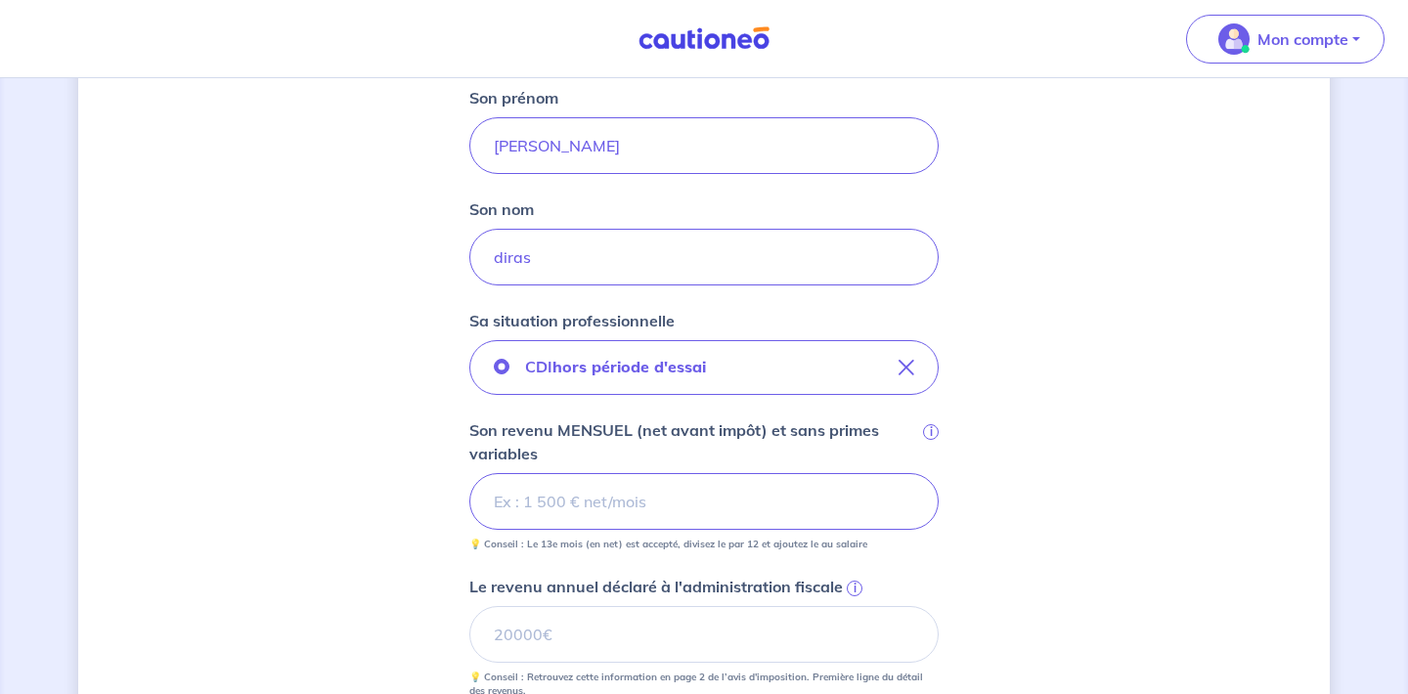
type input "145"
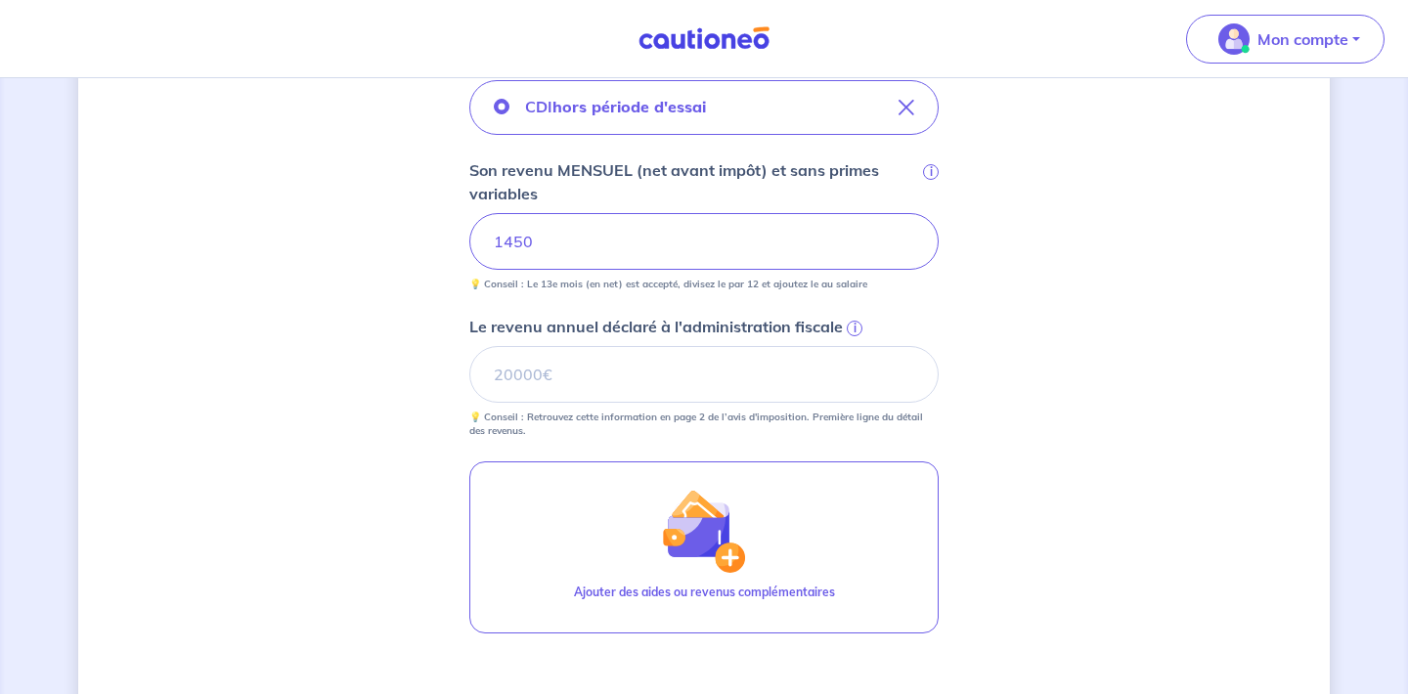
scroll to position [733, 0]
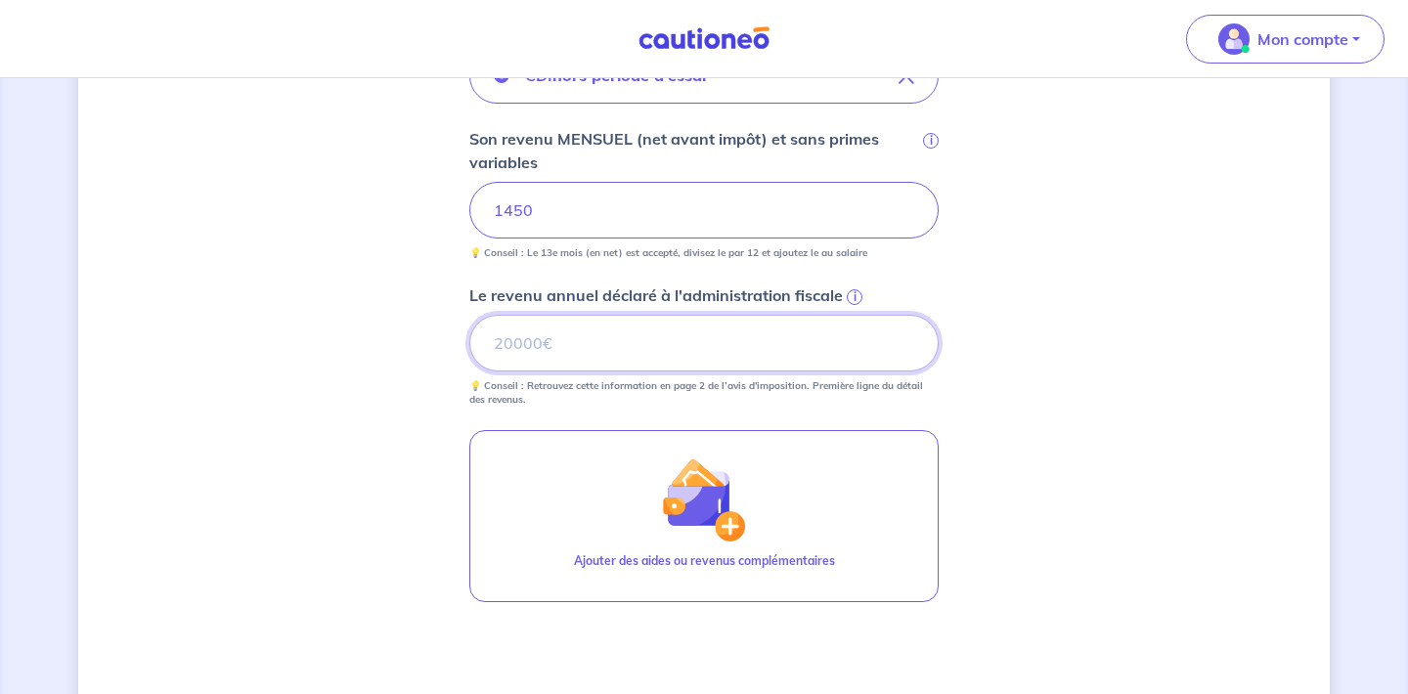
click at [772, 365] on input "Le revenu annuel déclaré à l'administration fiscale i" at bounding box center [703, 343] width 469 height 57
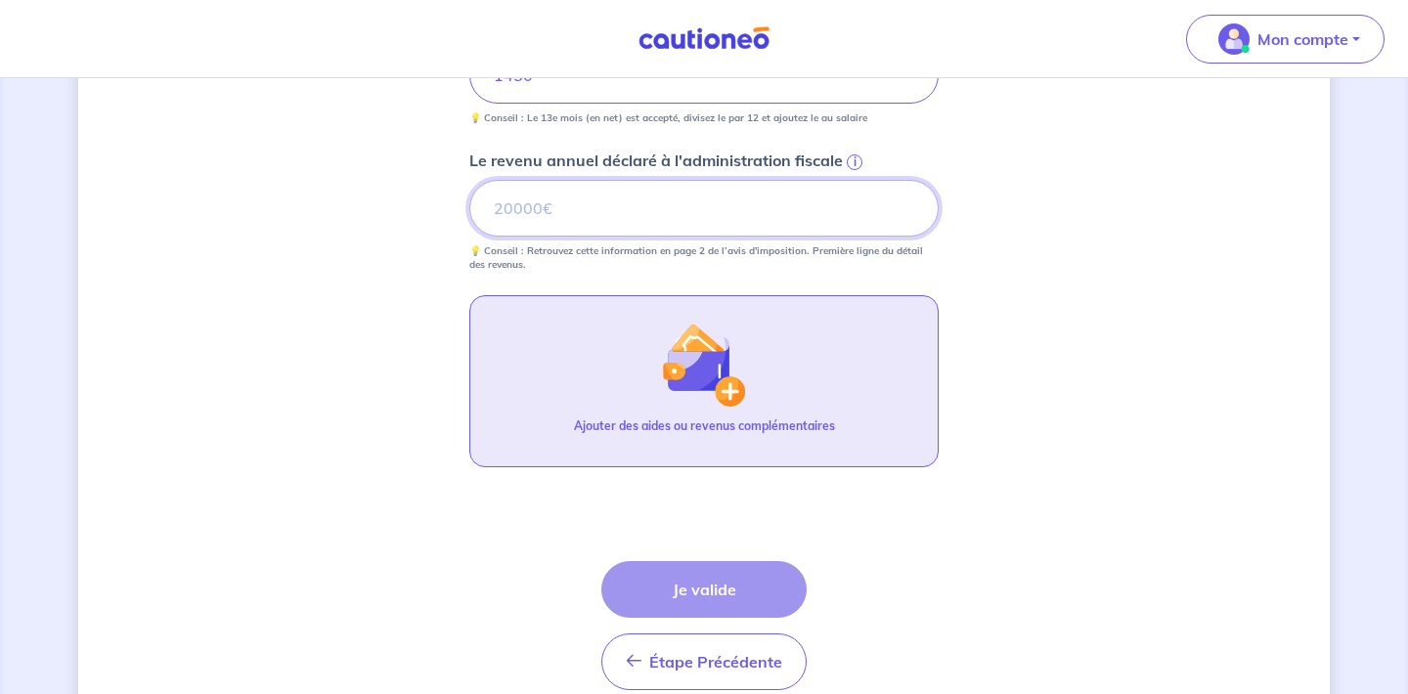
scroll to position [869, 0]
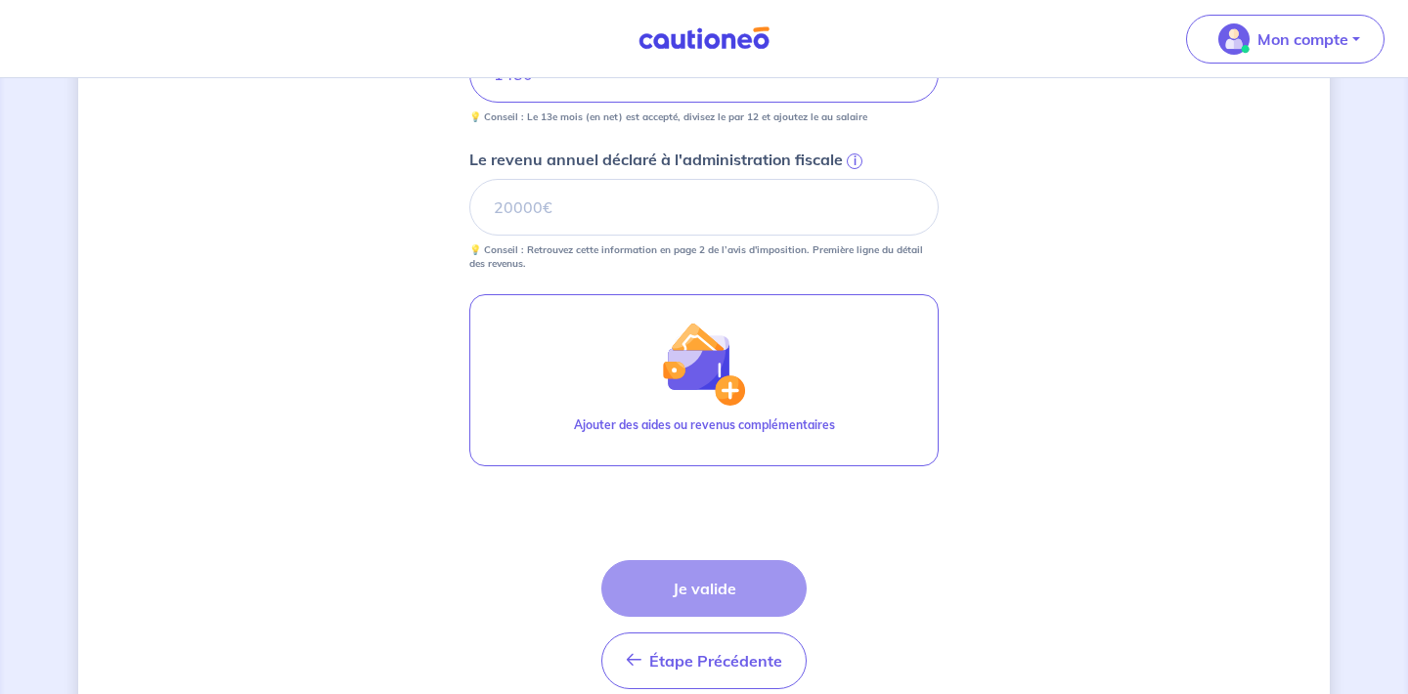
click at [668, 594] on div "Étape Précédente Précédent Je valide Je valide" at bounding box center [703, 624] width 205 height 129
click at [698, 220] on input "Le revenu annuel déclaré à l'administration fiscale i" at bounding box center [703, 207] width 469 height 57
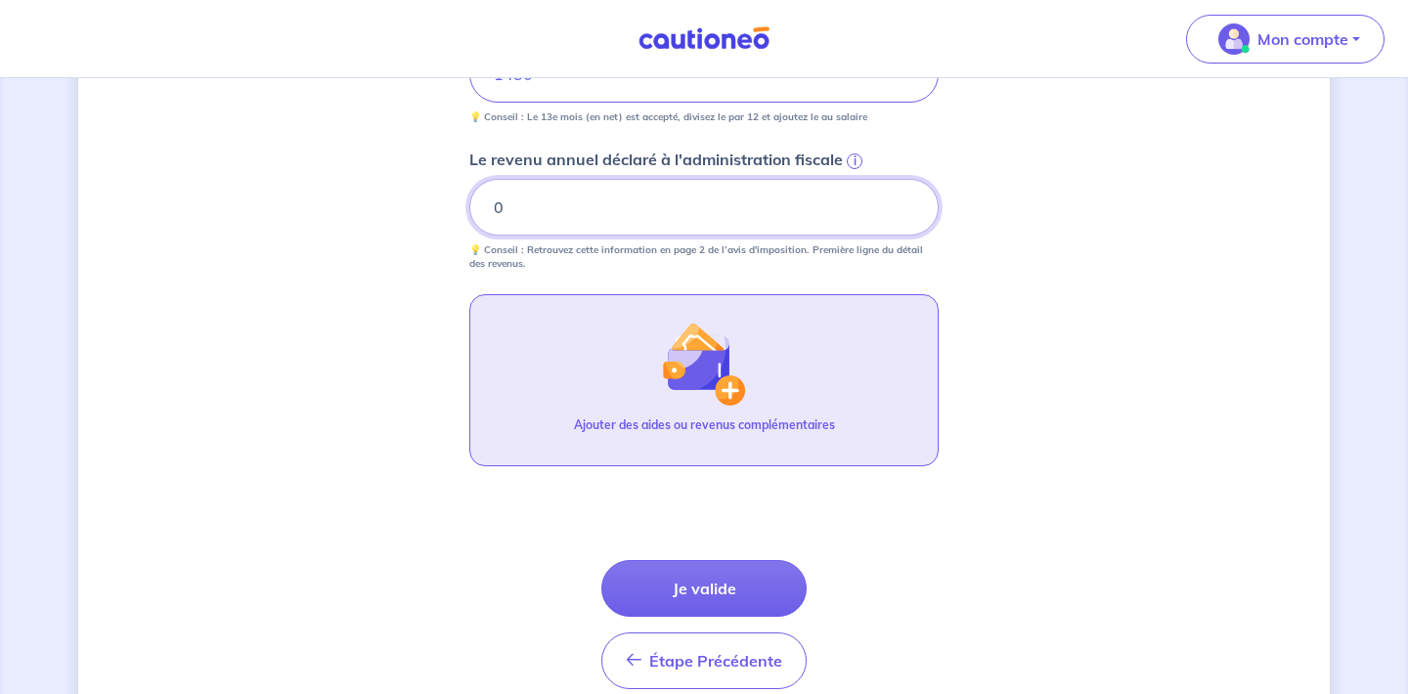
type input "0"
click at [711, 410] on button "Ajouter des aides ou revenus complémentaires" at bounding box center [703, 380] width 469 height 172
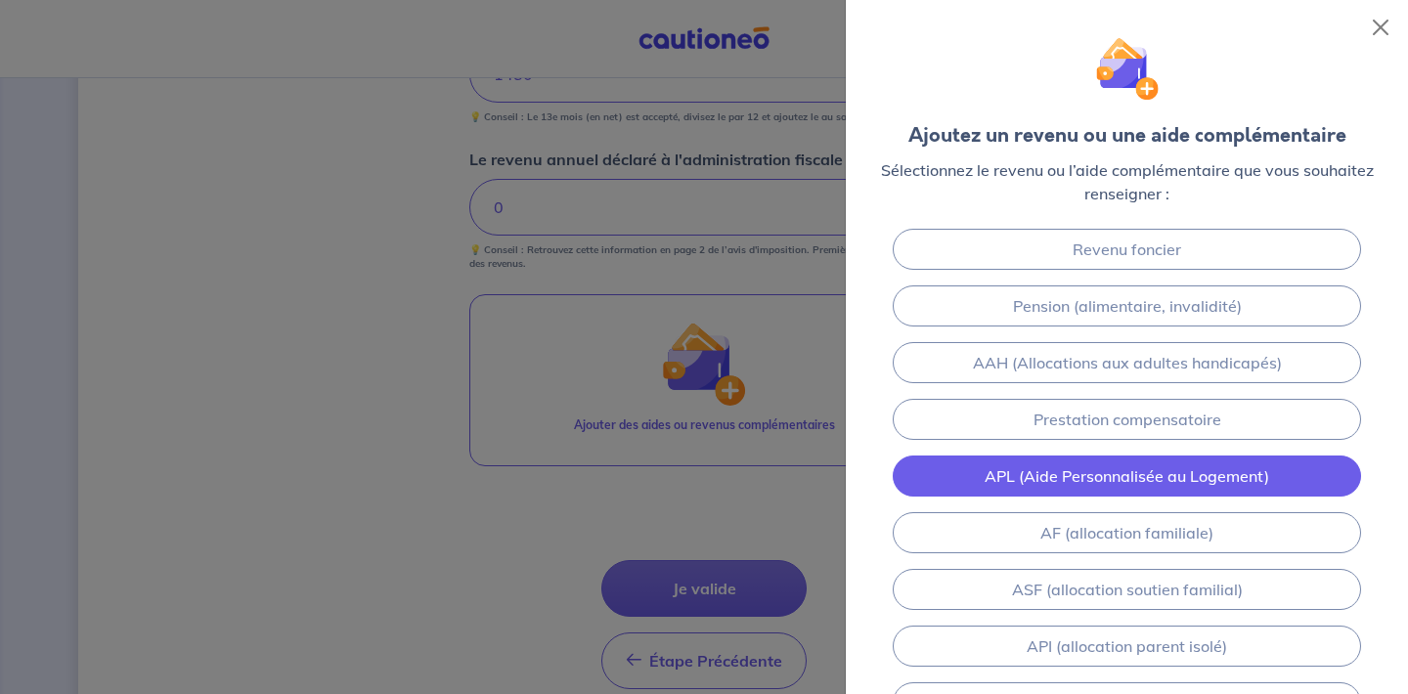
click at [1081, 493] on link "APL (Aide Personnalisée au Logement)" at bounding box center [1127, 476] width 468 height 41
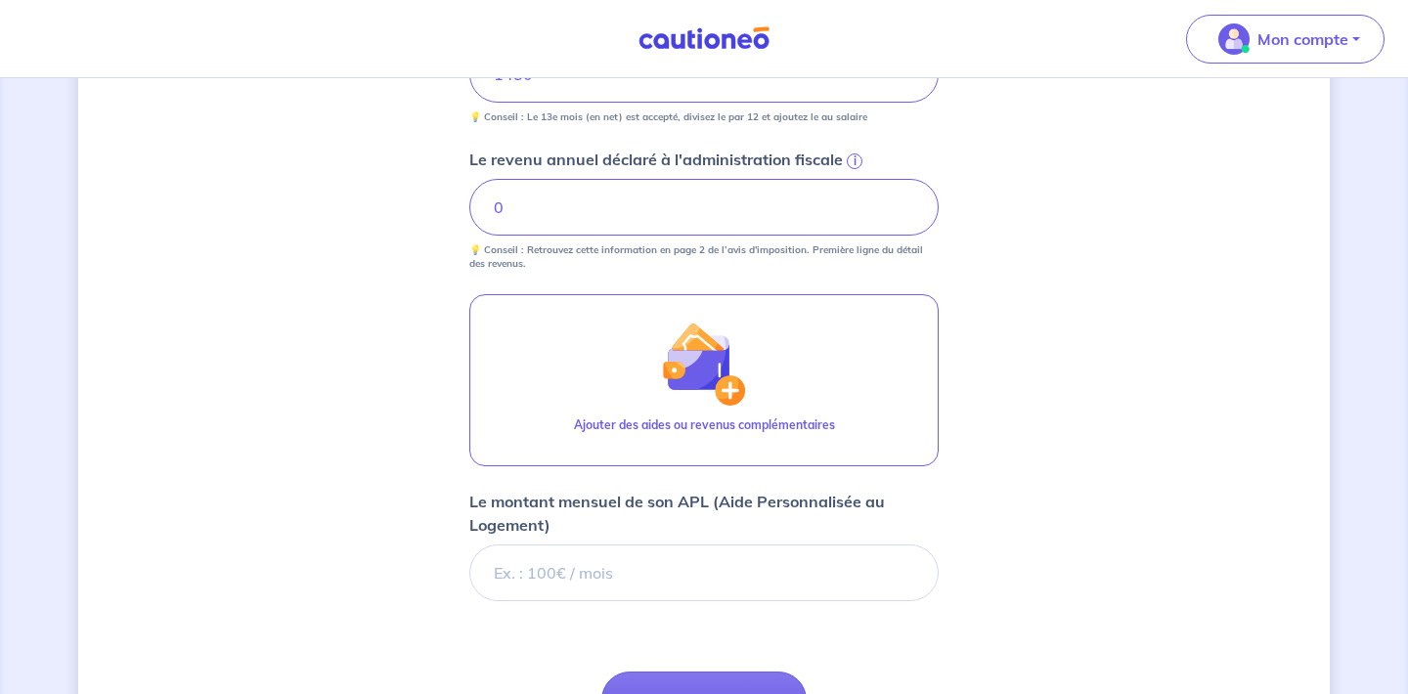
scroll to position [1070, 0]
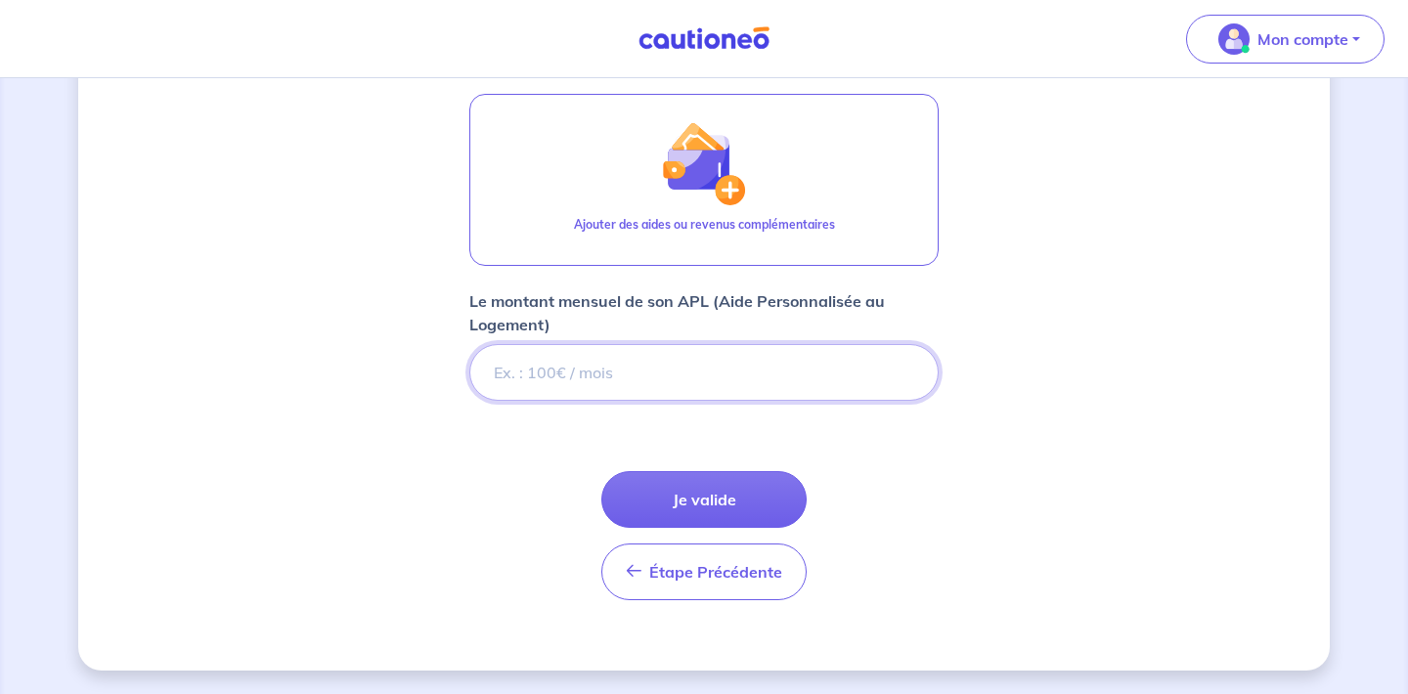
type input "1"
type input "200"
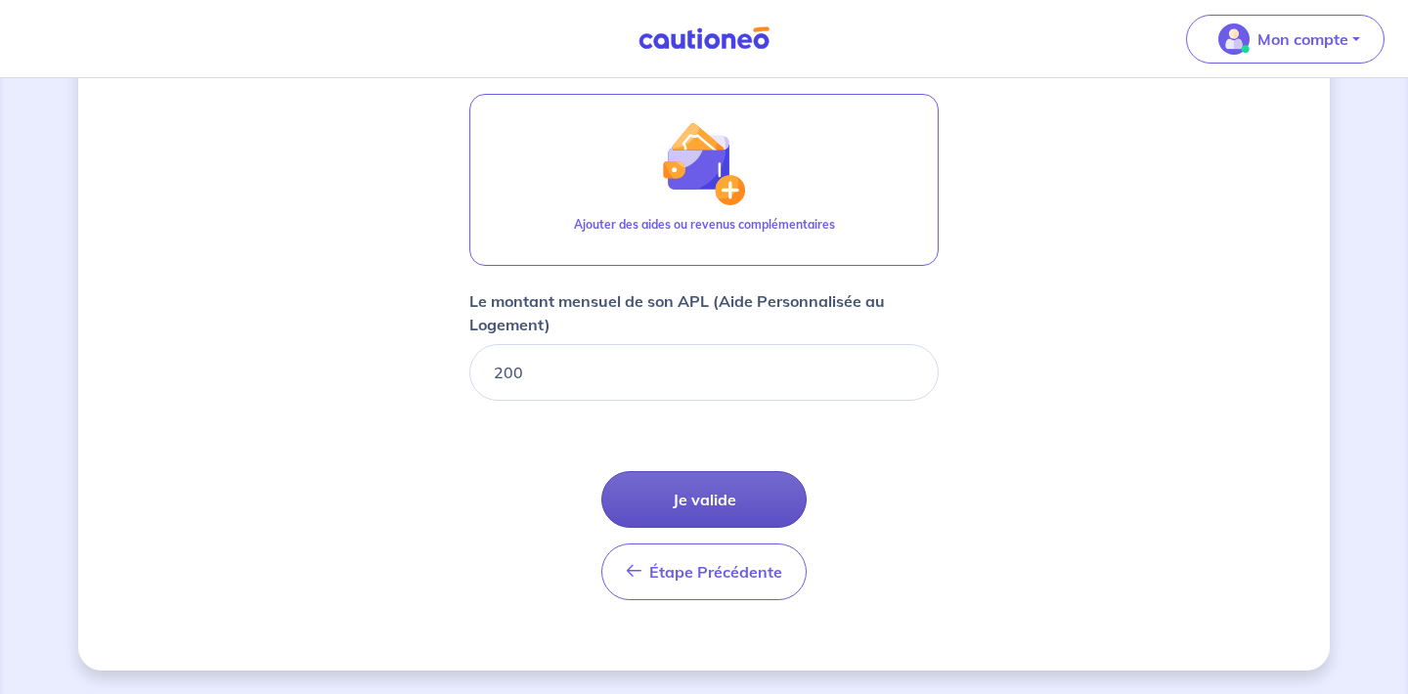
click at [740, 497] on button "Je valide" at bounding box center [703, 499] width 205 height 57
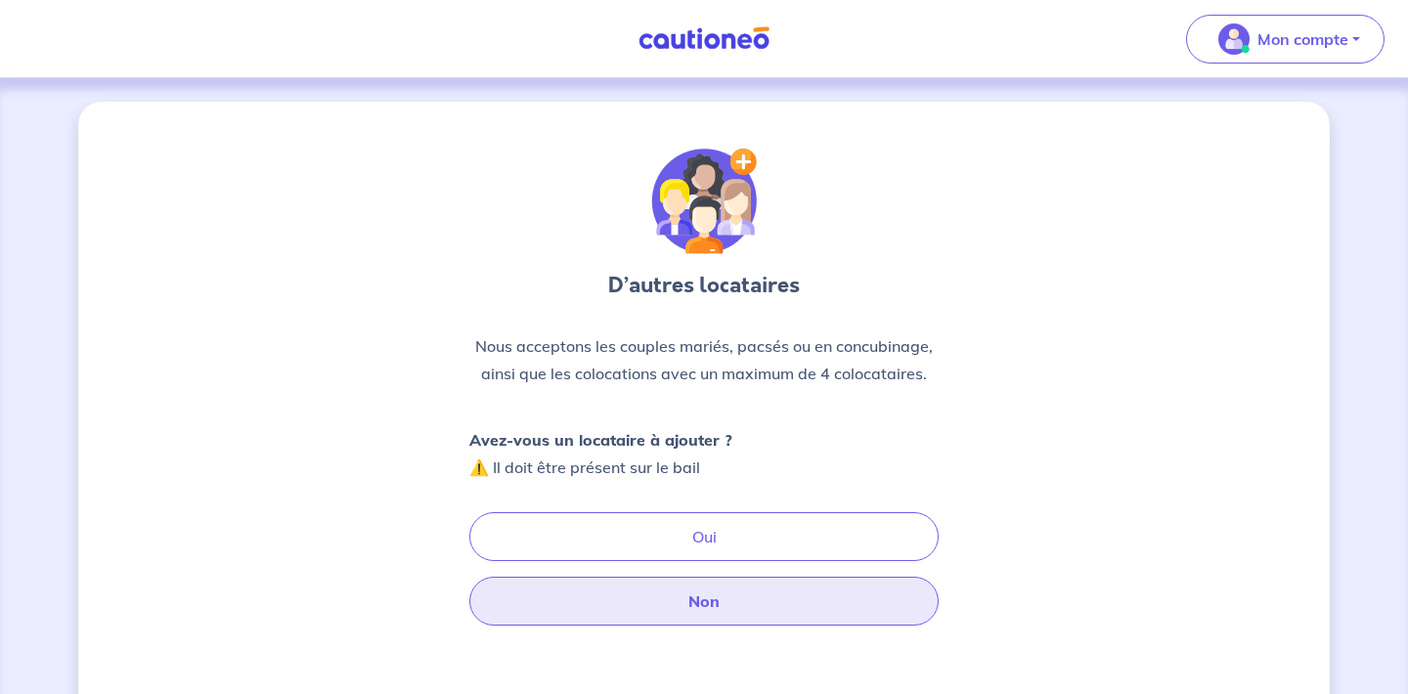
click at [649, 609] on button "Non" at bounding box center [703, 601] width 469 height 49
